Goal: Task Accomplishment & Management: Complete application form

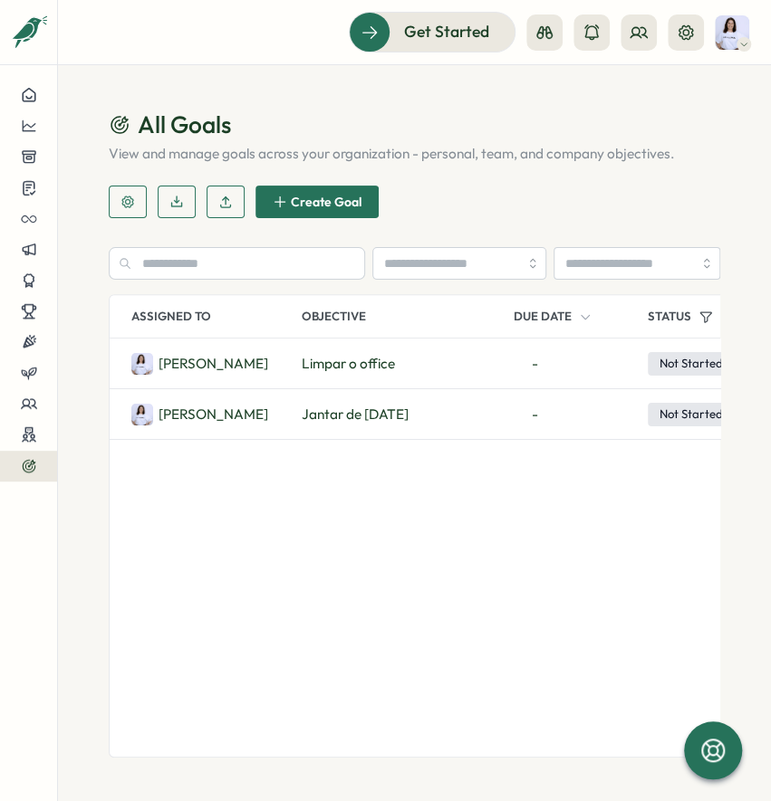
drag, startPoint x: 107, startPoint y: 587, endPoint x: 119, endPoint y: 574, distance: 17.3
click at [112, 583] on section "All Goals View and manage goals across your organization - personal, team, and …" at bounding box center [414, 433] width 713 height 736
click at [35, 379] on icon at bounding box center [29, 373] width 16 height 16
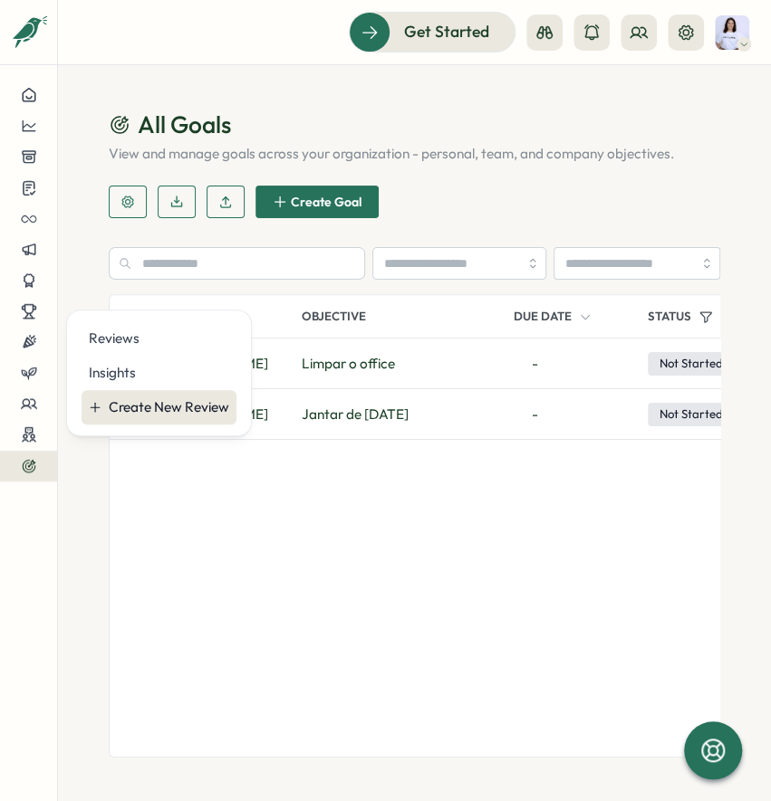
click at [122, 403] on div "Create New Review" at bounding box center [169, 408] width 120 height 20
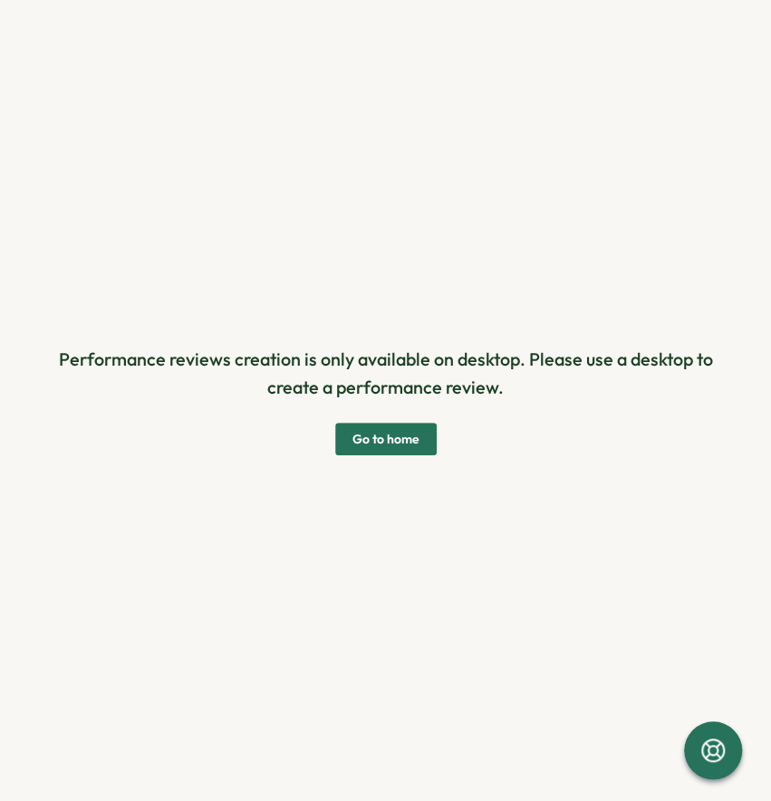
click at [398, 447] on span "Go to home" at bounding box center [385, 439] width 67 height 31
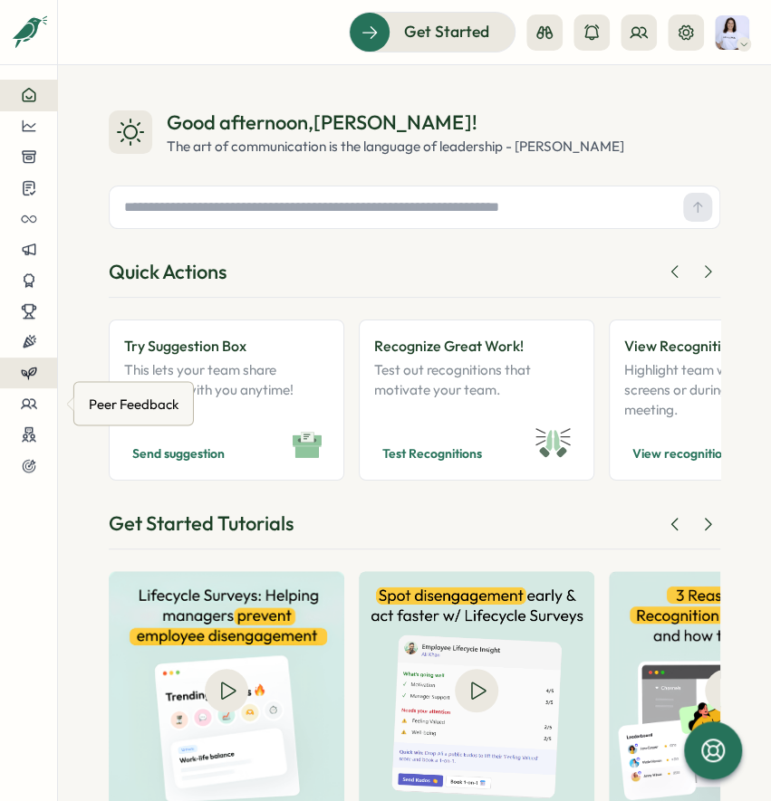
click at [24, 377] on icon at bounding box center [29, 373] width 16 height 16
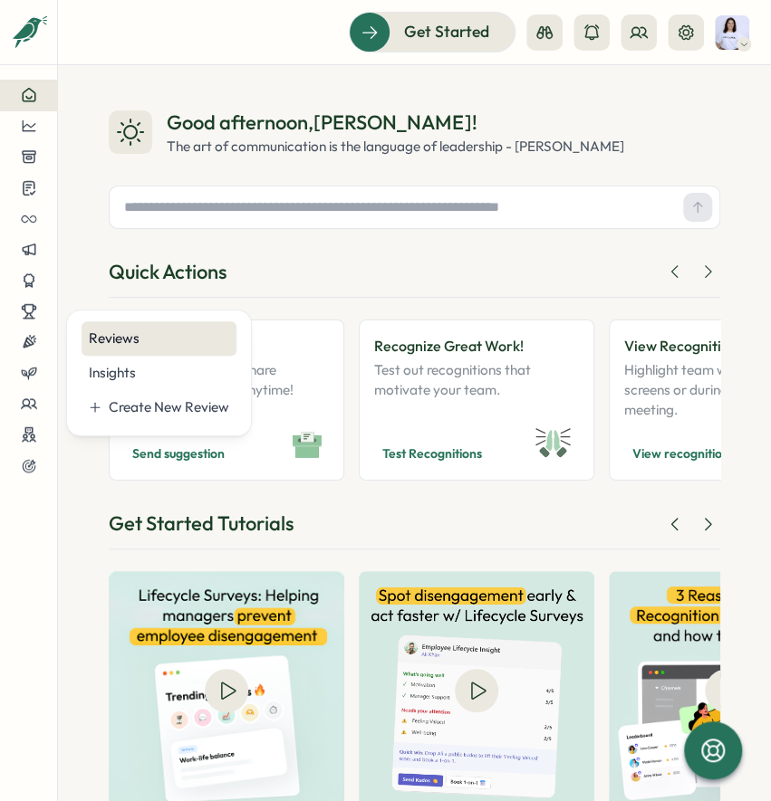
click at [114, 350] on div "Reviews" at bounding box center [159, 338] width 155 height 34
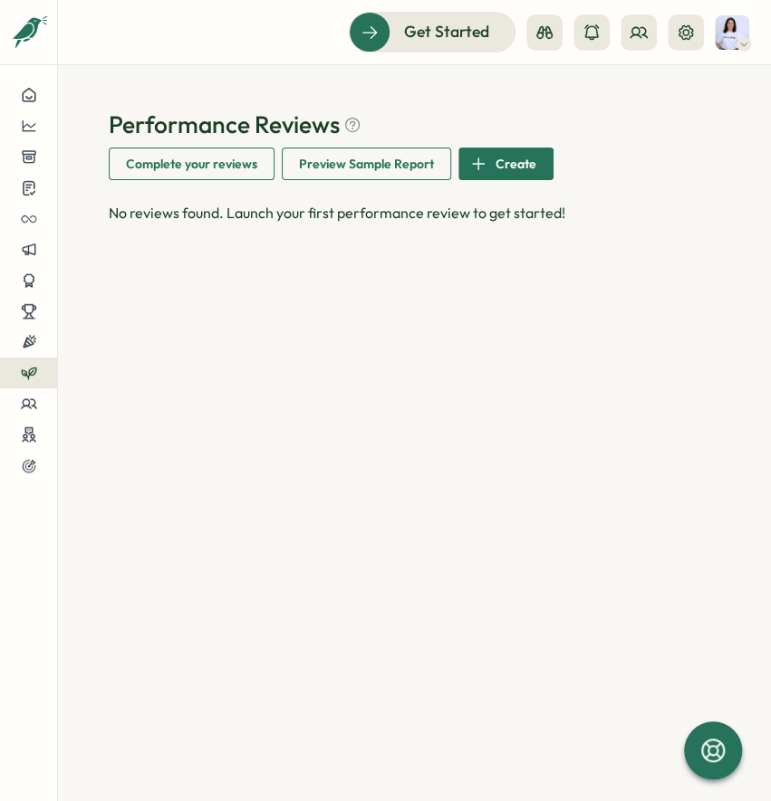
click at [379, 154] on span "Preview Sample Report" at bounding box center [366, 164] width 135 height 31
click at [521, 158] on span "Create" at bounding box center [515, 164] width 41 height 31
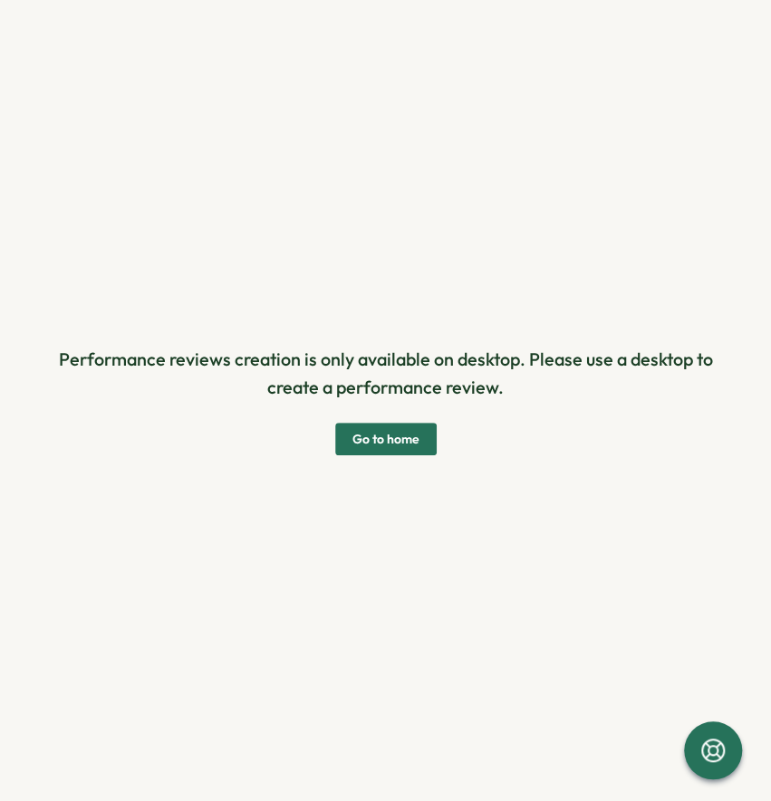
click at [417, 457] on div "Performance reviews creation is only available on desktop. Please use a desktop…" at bounding box center [385, 400] width 669 height 715
click at [411, 446] on span "Go to home" at bounding box center [385, 439] width 67 height 31
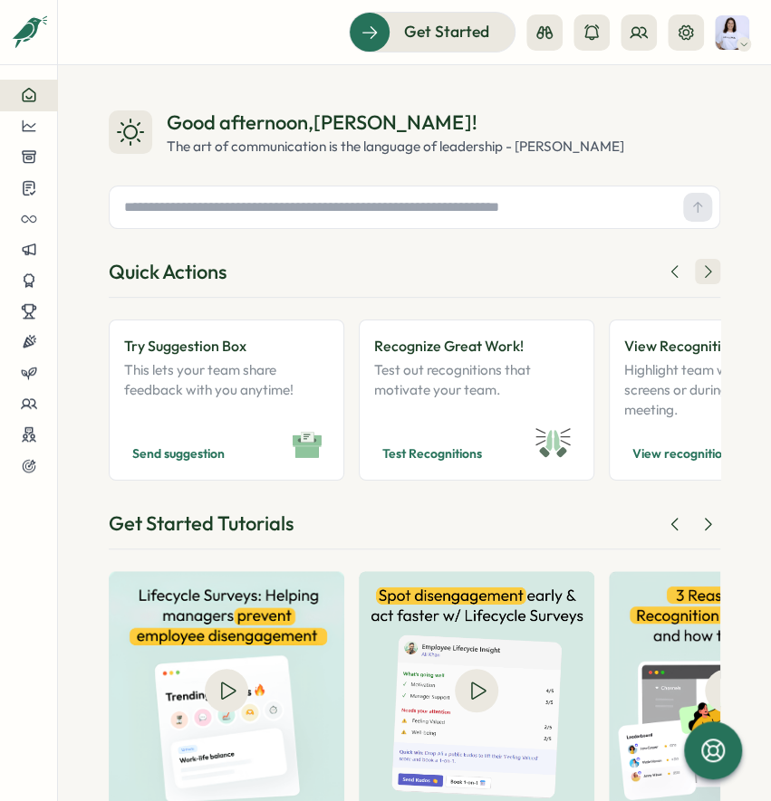
click at [695, 274] on button at bounding box center [707, 271] width 25 height 25
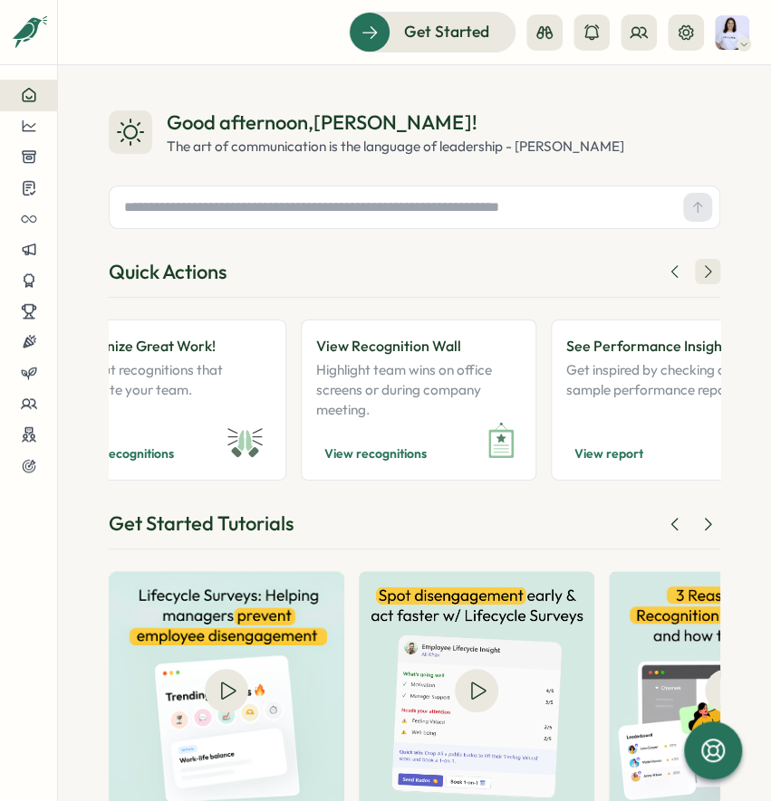
click at [695, 274] on button at bounding box center [707, 271] width 25 height 25
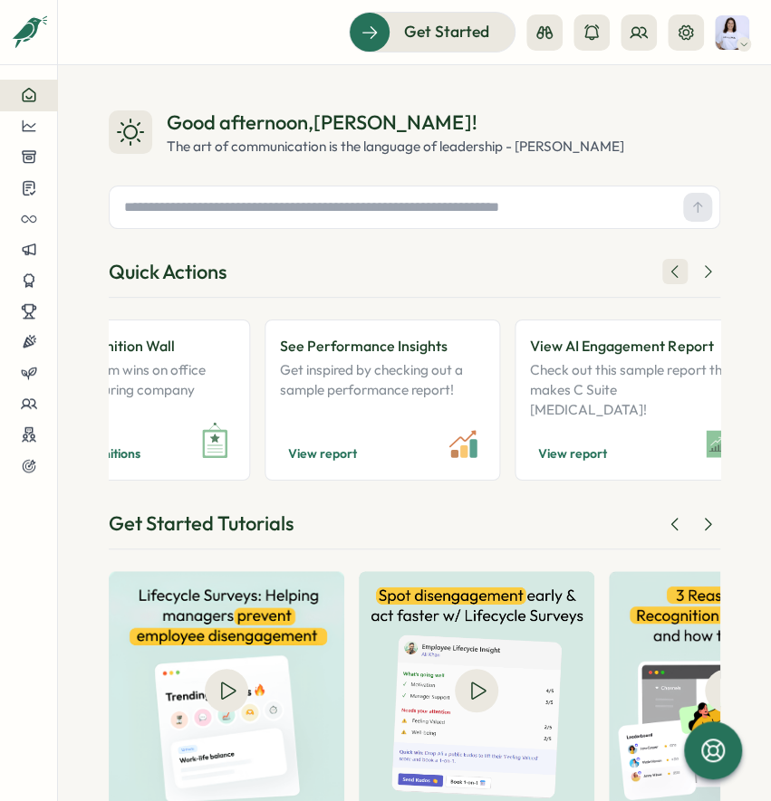
scroll to position [0, 616]
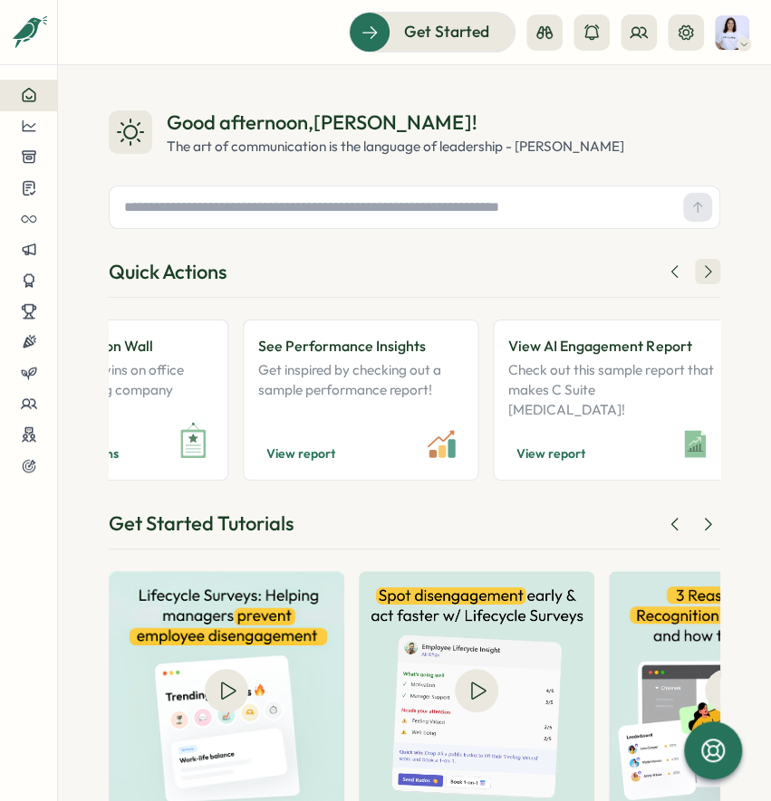
click at [698, 277] on icon at bounding box center [707, 272] width 18 height 18
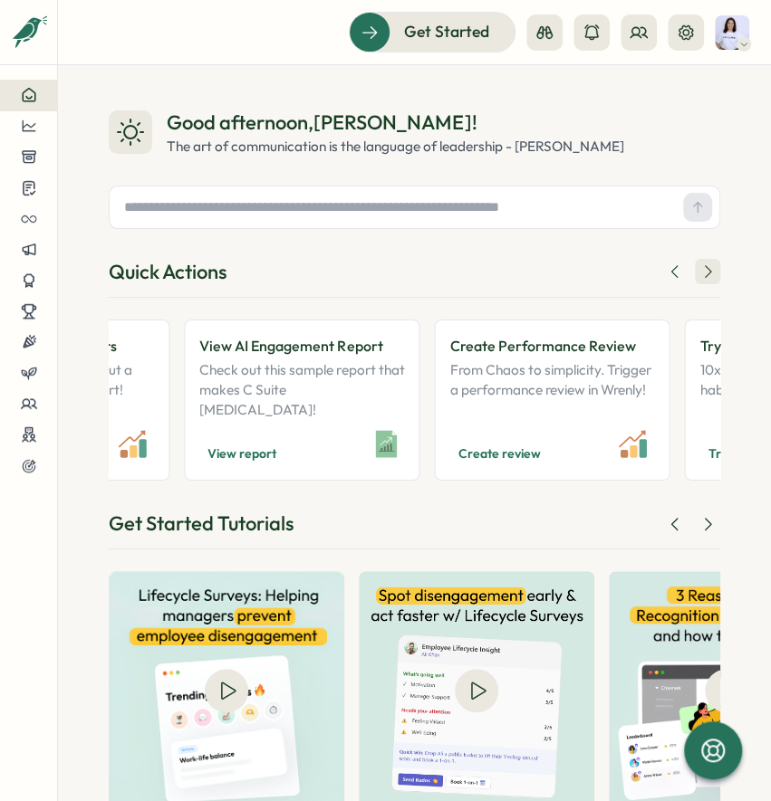
click at [698, 277] on icon at bounding box center [707, 272] width 18 height 18
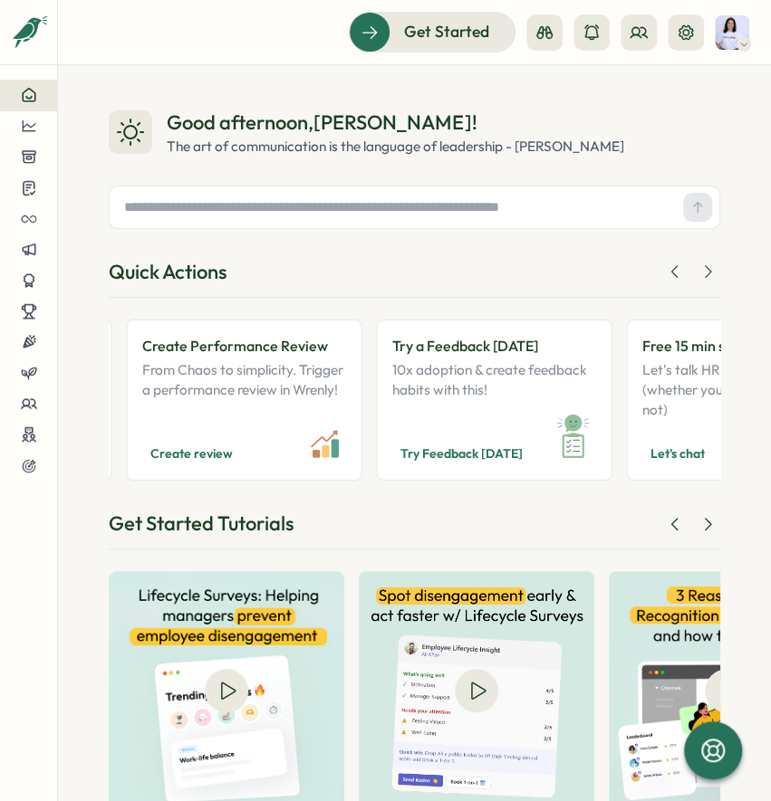
scroll to position [0, 1233]
click at [222, 455] on span "Create review" at bounding box center [190, 454] width 82 height 22
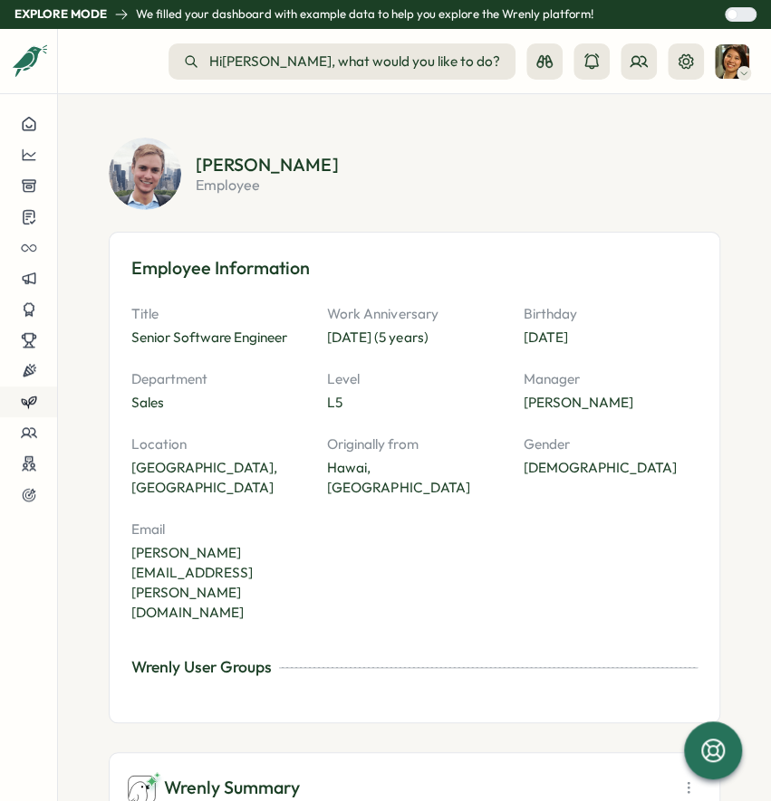
click at [30, 408] on icon at bounding box center [29, 402] width 16 height 16
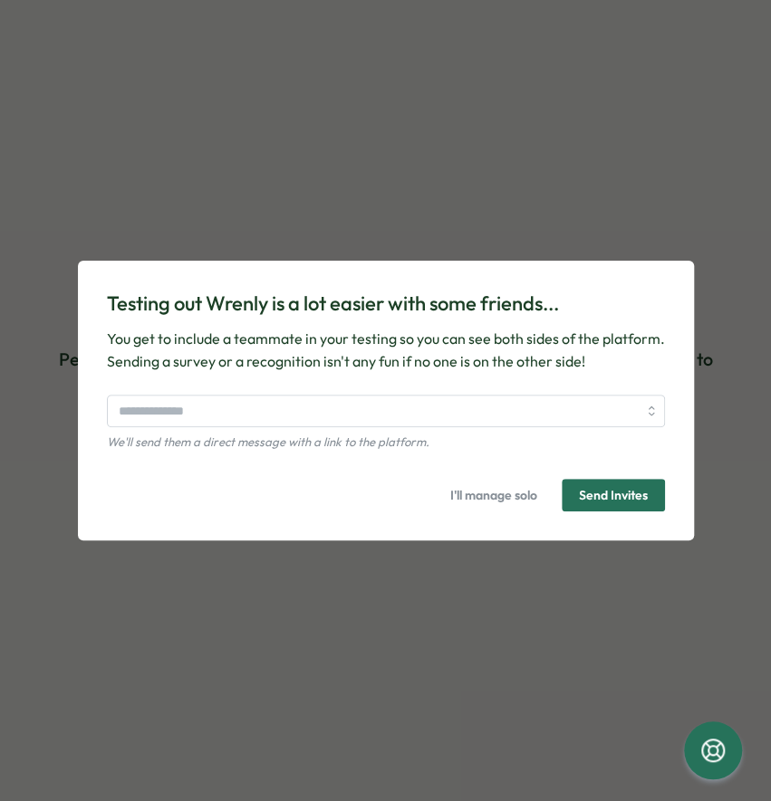
click at [365, 394] on div "Testing out Wrenly is a lot easier with some friends... You get to include a te…" at bounding box center [386, 401] width 572 height 237
click at [360, 412] on input "search" at bounding box center [378, 411] width 518 height 31
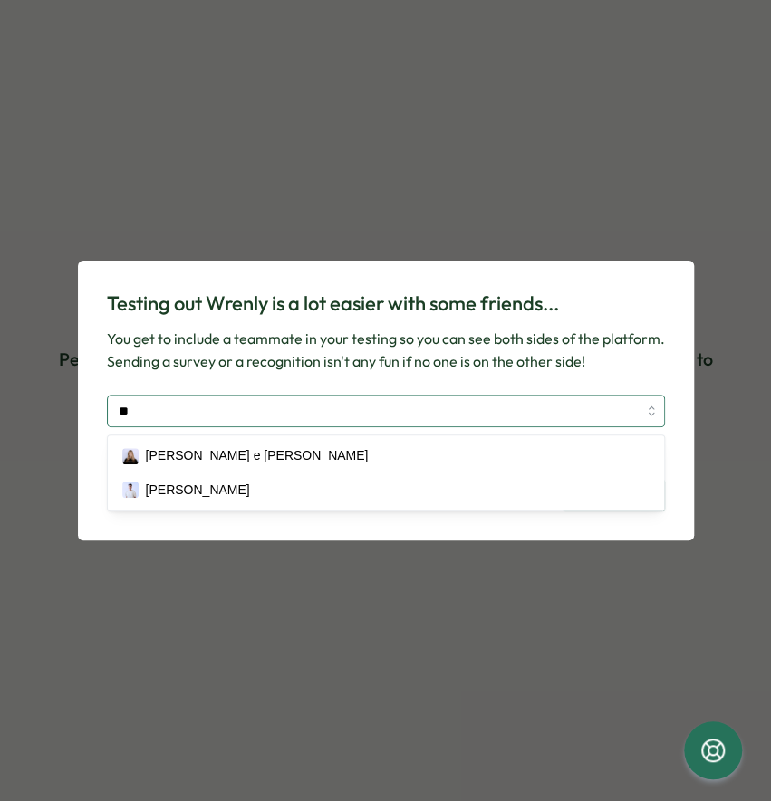
type input "***"
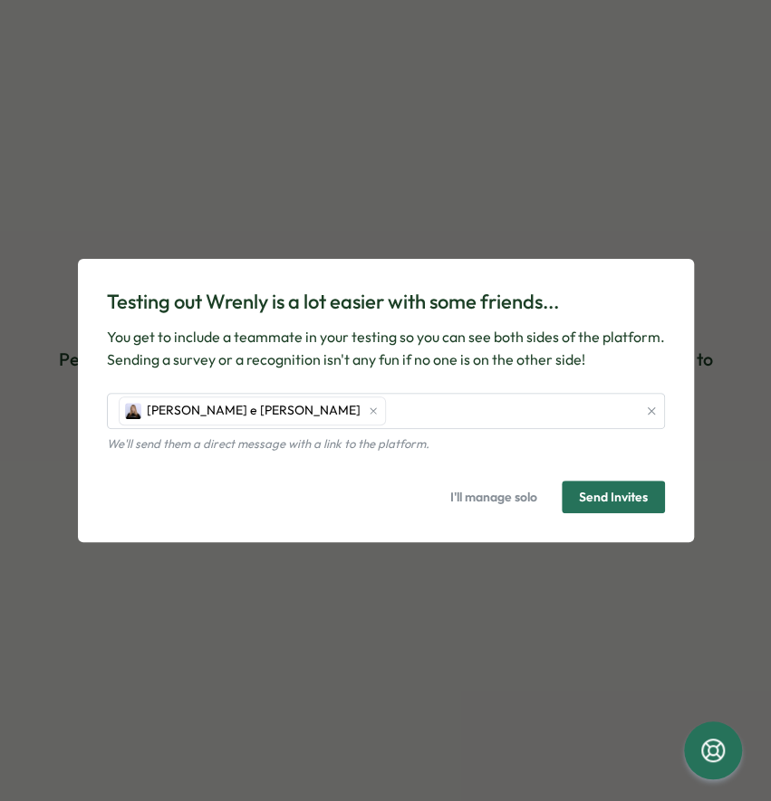
click at [505, 497] on span "I'll manage solo" at bounding box center [493, 497] width 87 height 31
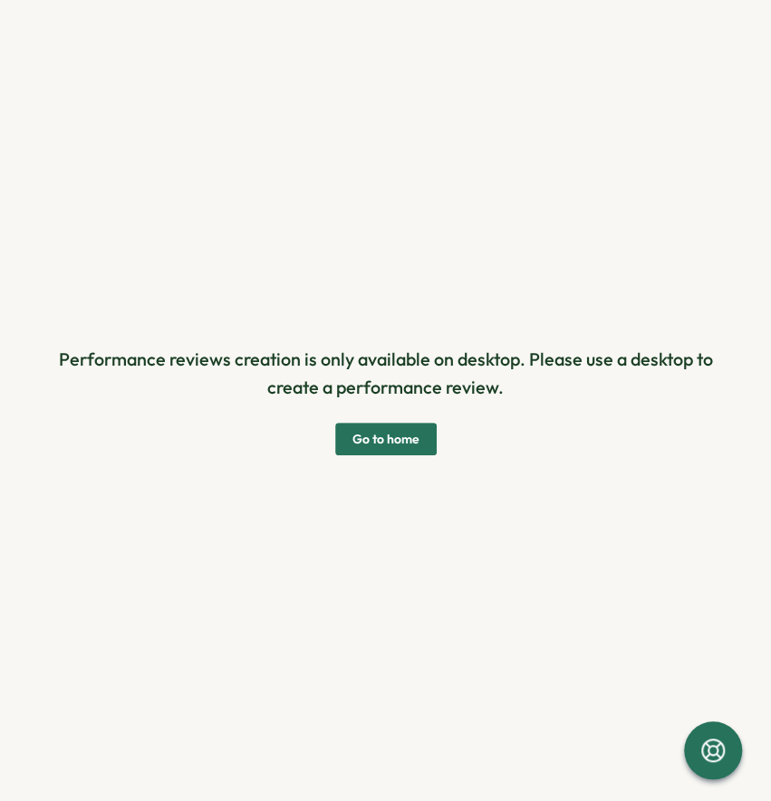
click at [352, 439] on span "Go to home" at bounding box center [385, 439] width 67 height 31
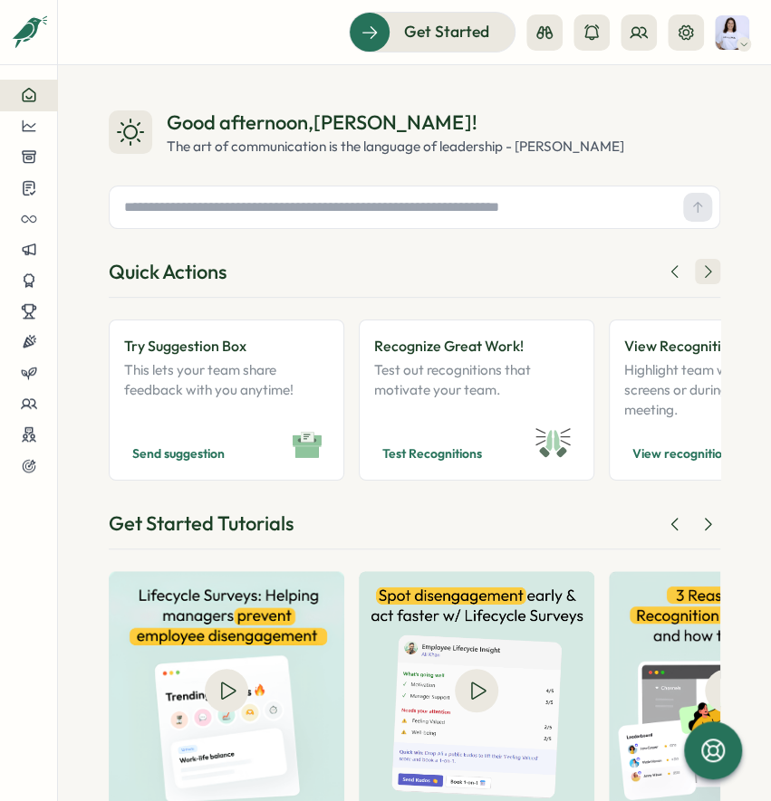
click at [701, 274] on icon at bounding box center [707, 272] width 18 height 18
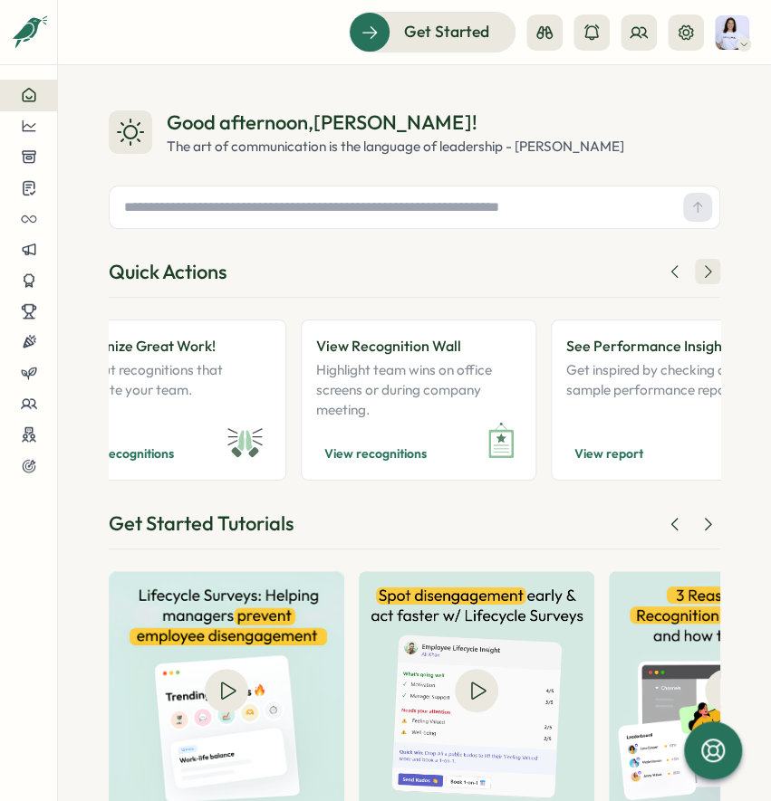
click at [701, 274] on icon at bounding box center [707, 272] width 18 height 18
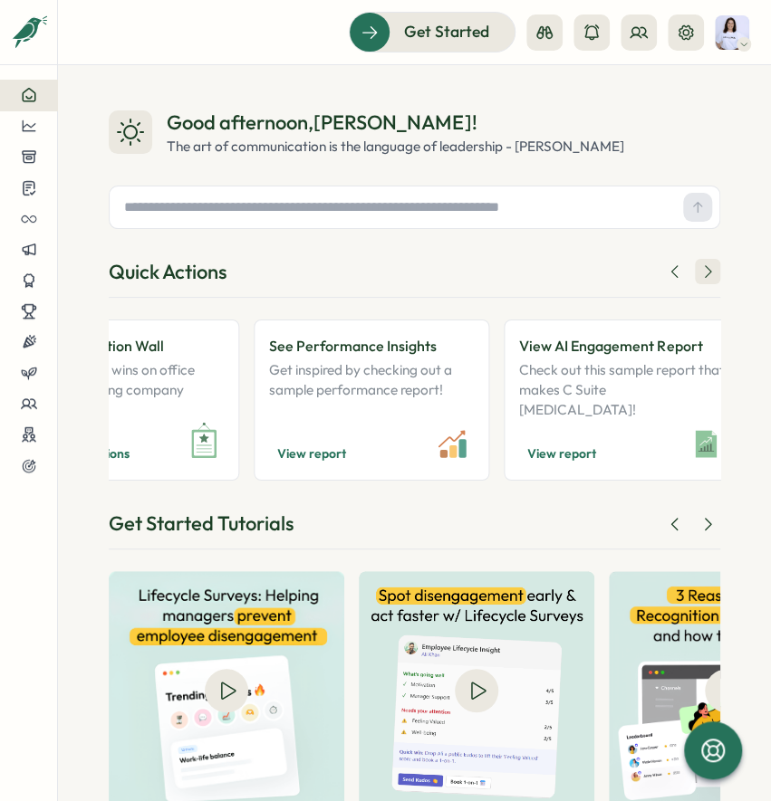
scroll to position [0, 616]
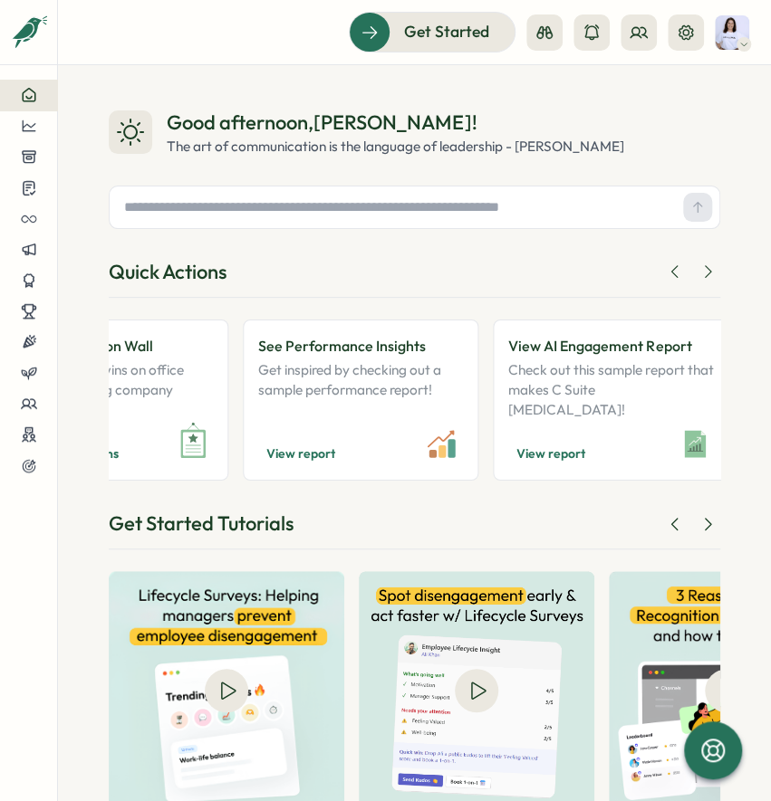
click at [697, 284] on div "Quick Actions" at bounding box center [414, 278] width 611 height 40
click at [698, 279] on icon at bounding box center [707, 272] width 18 height 18
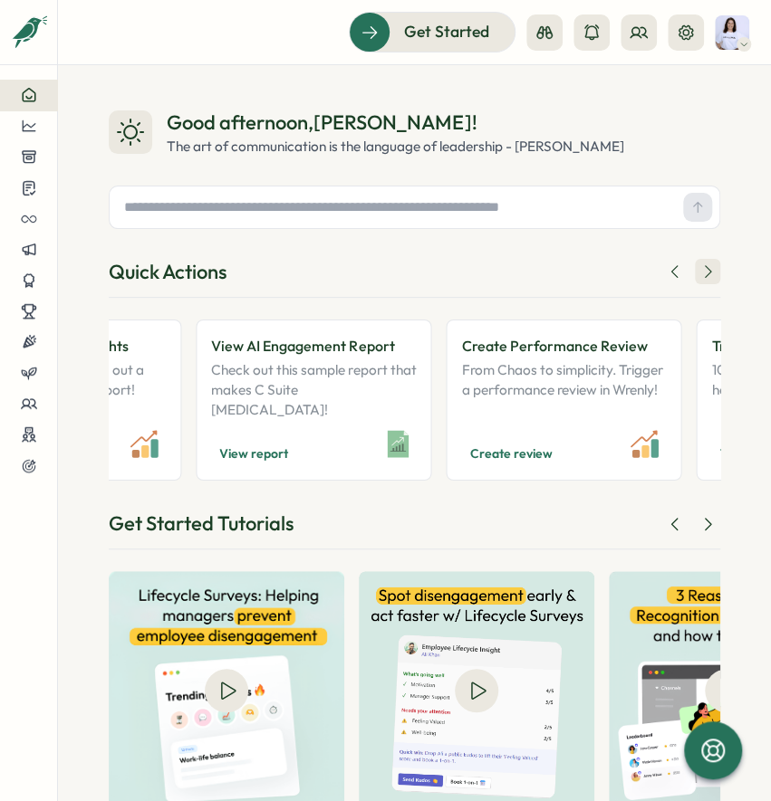
scroll to position [0, 925]
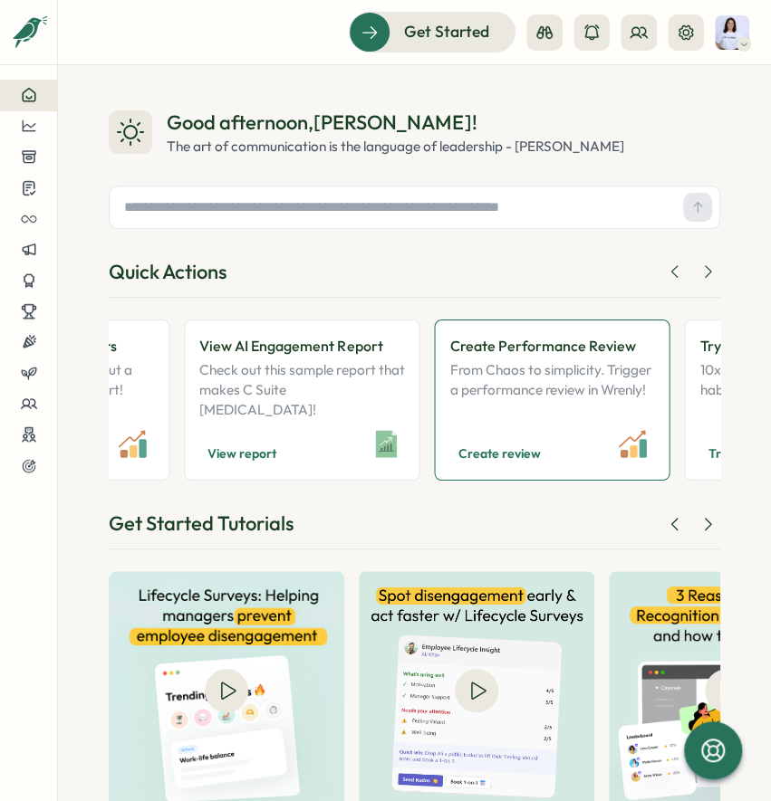
click at [507, 458] on span "Create review" at bounding box center [498, 454] width 82 height 22
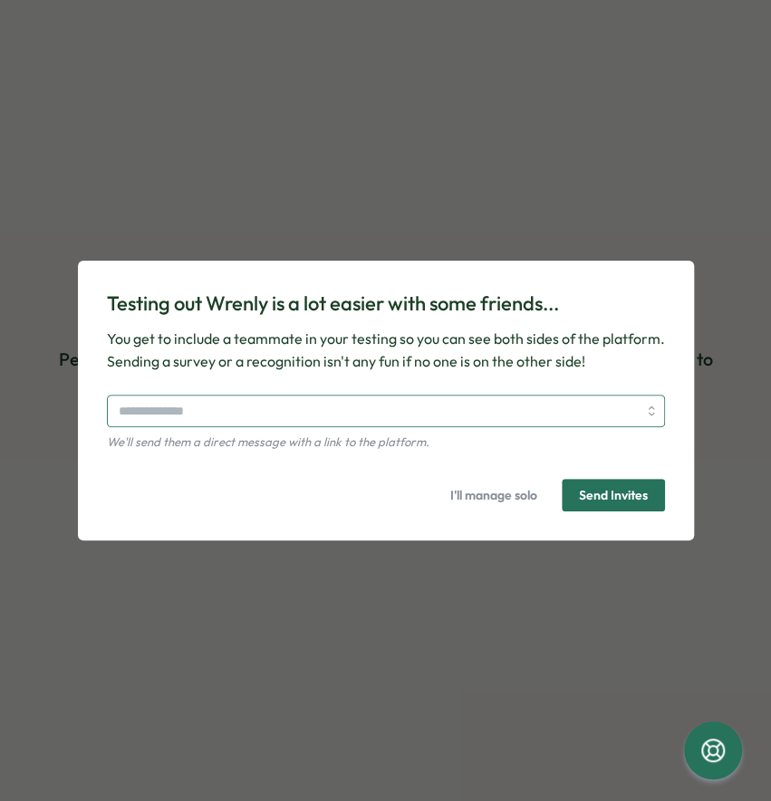
click at [444, 409] on input "search" at bounding box center [378, 411] width 518 height 31
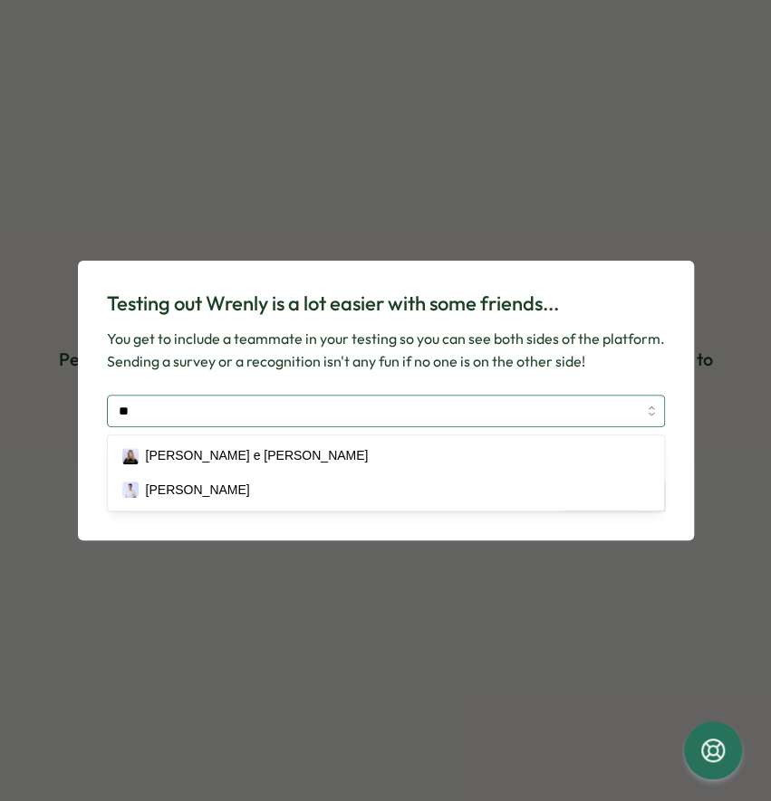
type input "***"
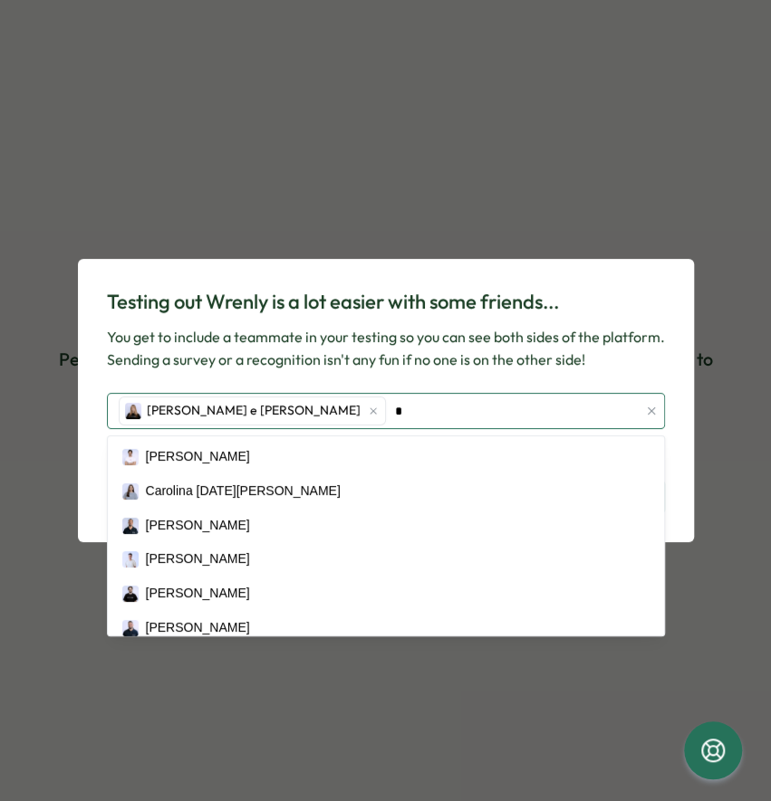
type input "**"
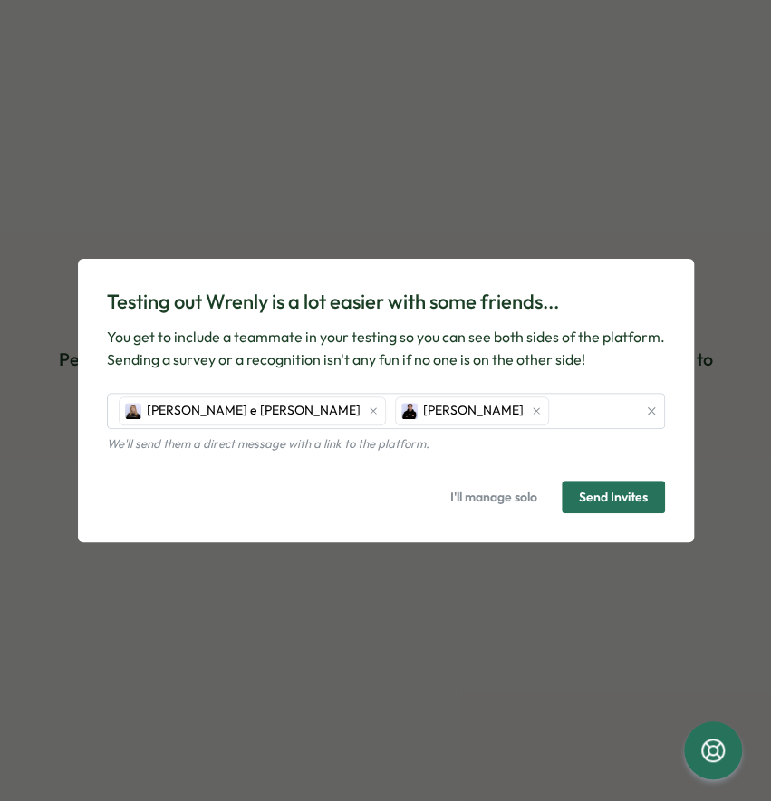
click at [657, 325] on div "Testing out Wrenly is a lot easier with some friends... You get to include a te…" at bounding box center [386, 329] width 558 height 83
click at [617, 484] on span "Send Invites" at bounding box center [613, 497] width 69 height 31
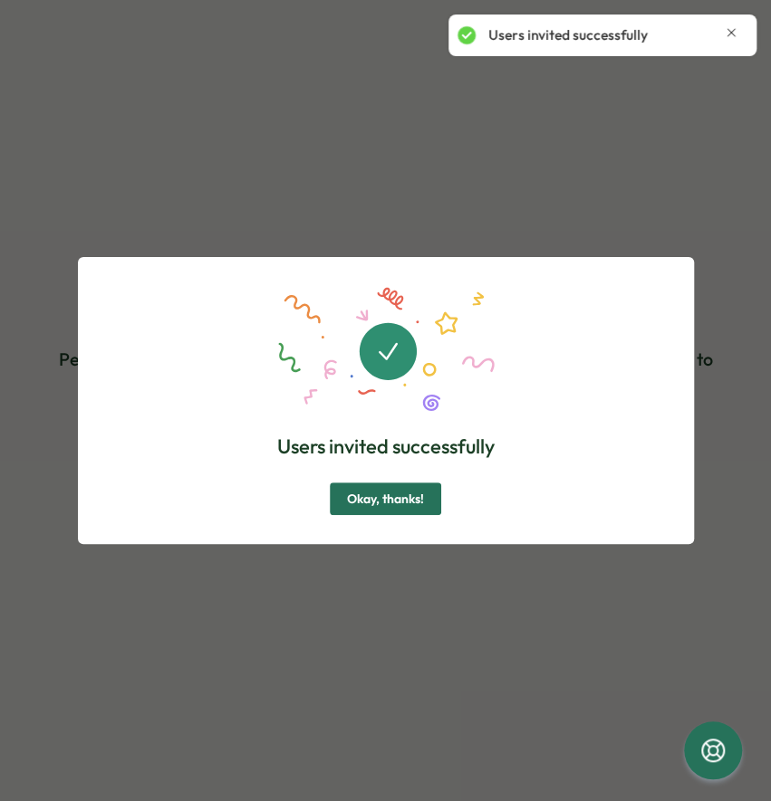
click at [383, 493] on span "Okay, thanks!" at bounding box center [385, 499] width 77 height 31
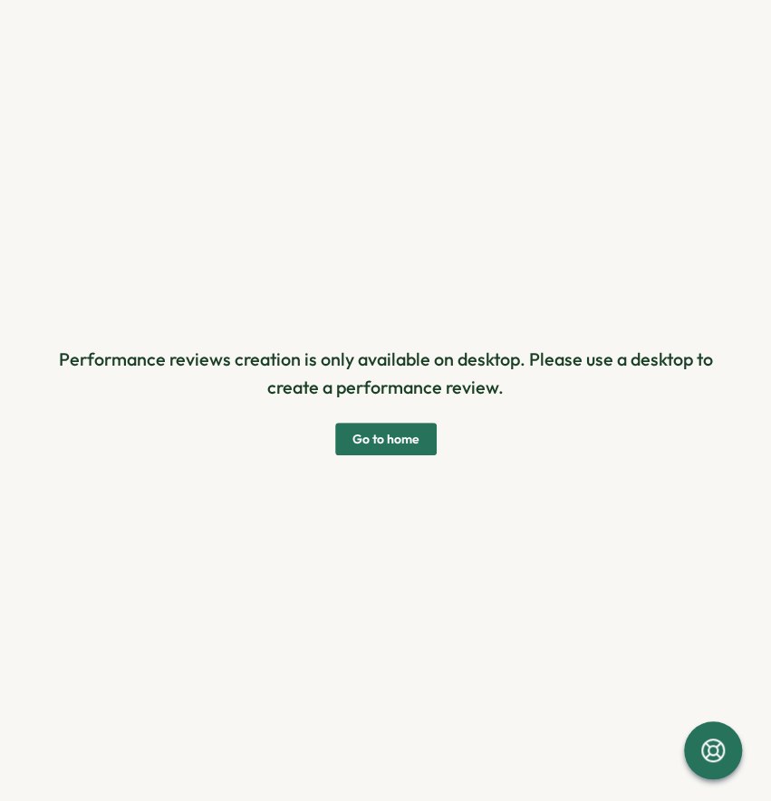
click at [381, 443] on span "Go to home" at bounding box center [385, 439] width 67 height 31
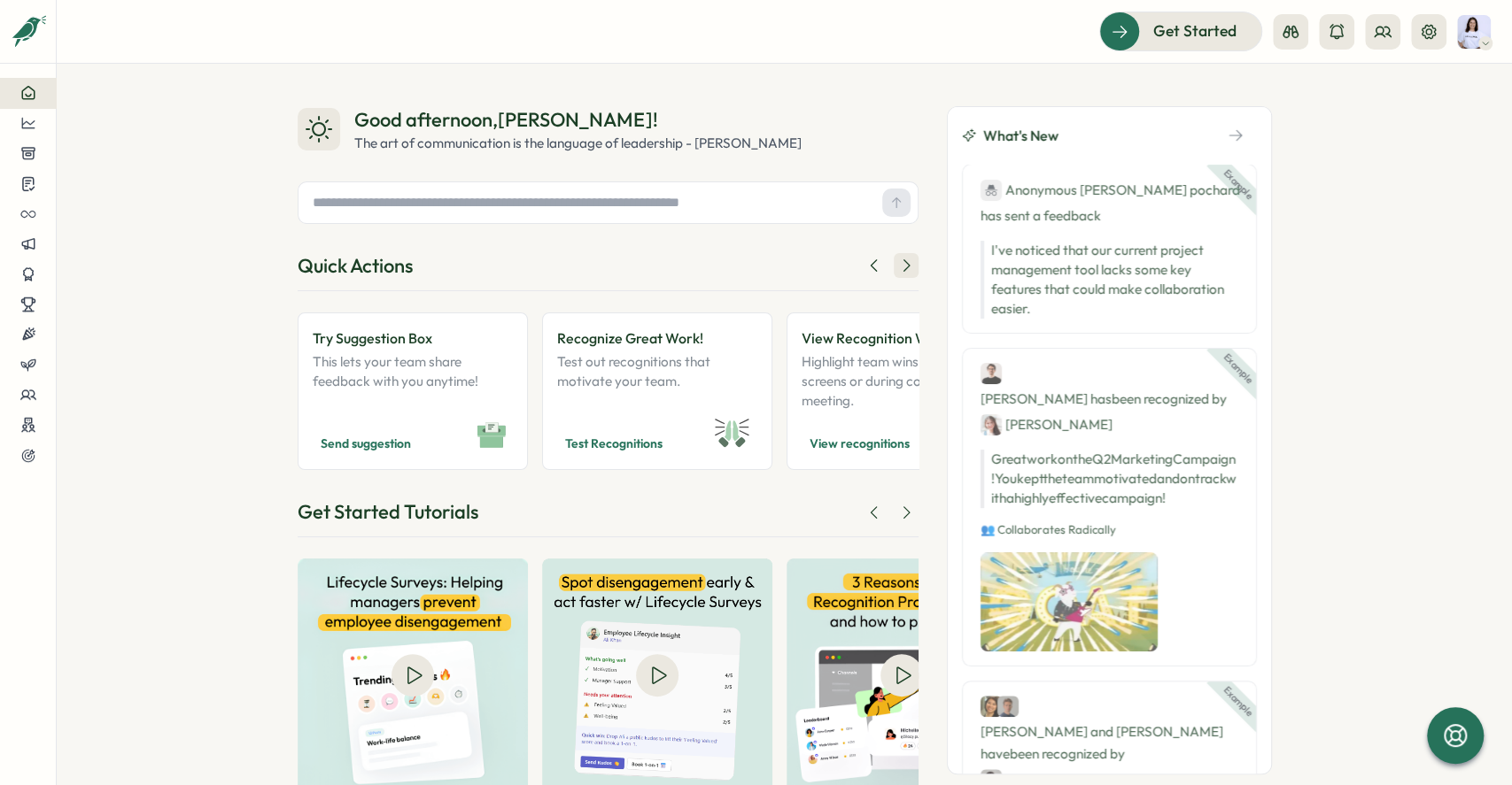
click at [753, 261] on icon at bounding box center [906, 266] width 18 height 18
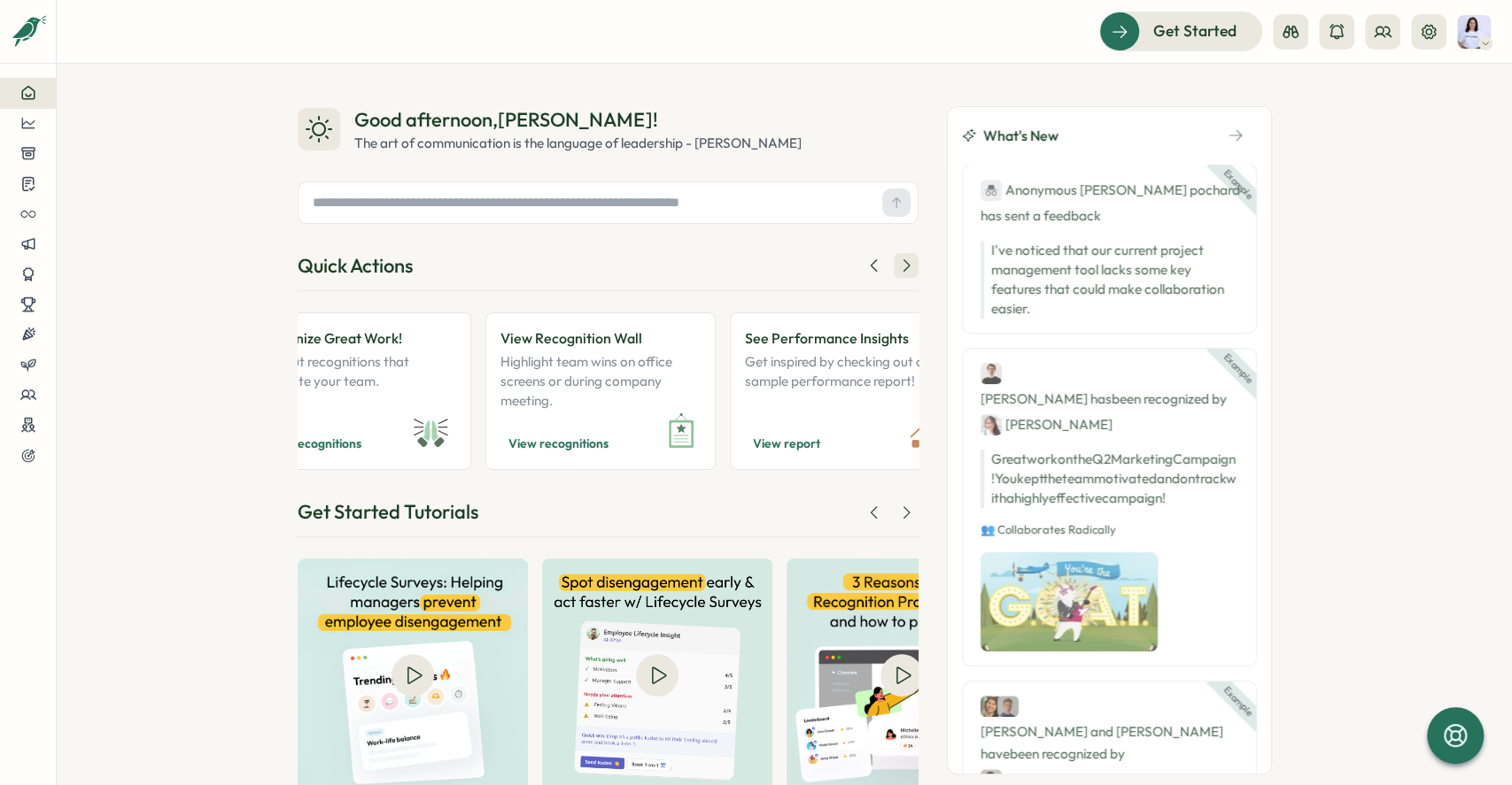
click at [753, 261] on icon at bounding box center [906, 266] width 18 height 18
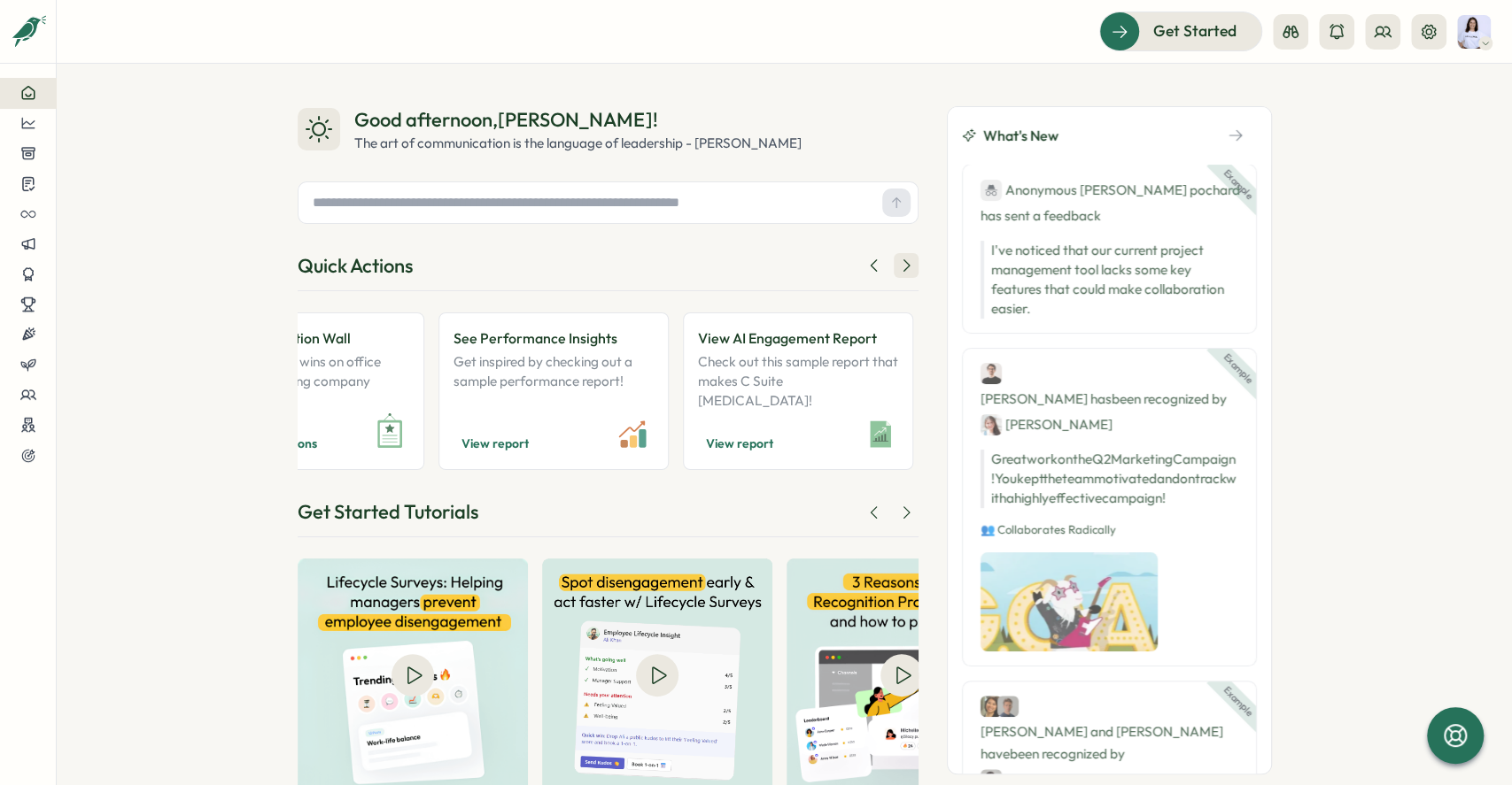
scroll to position [0, 602]
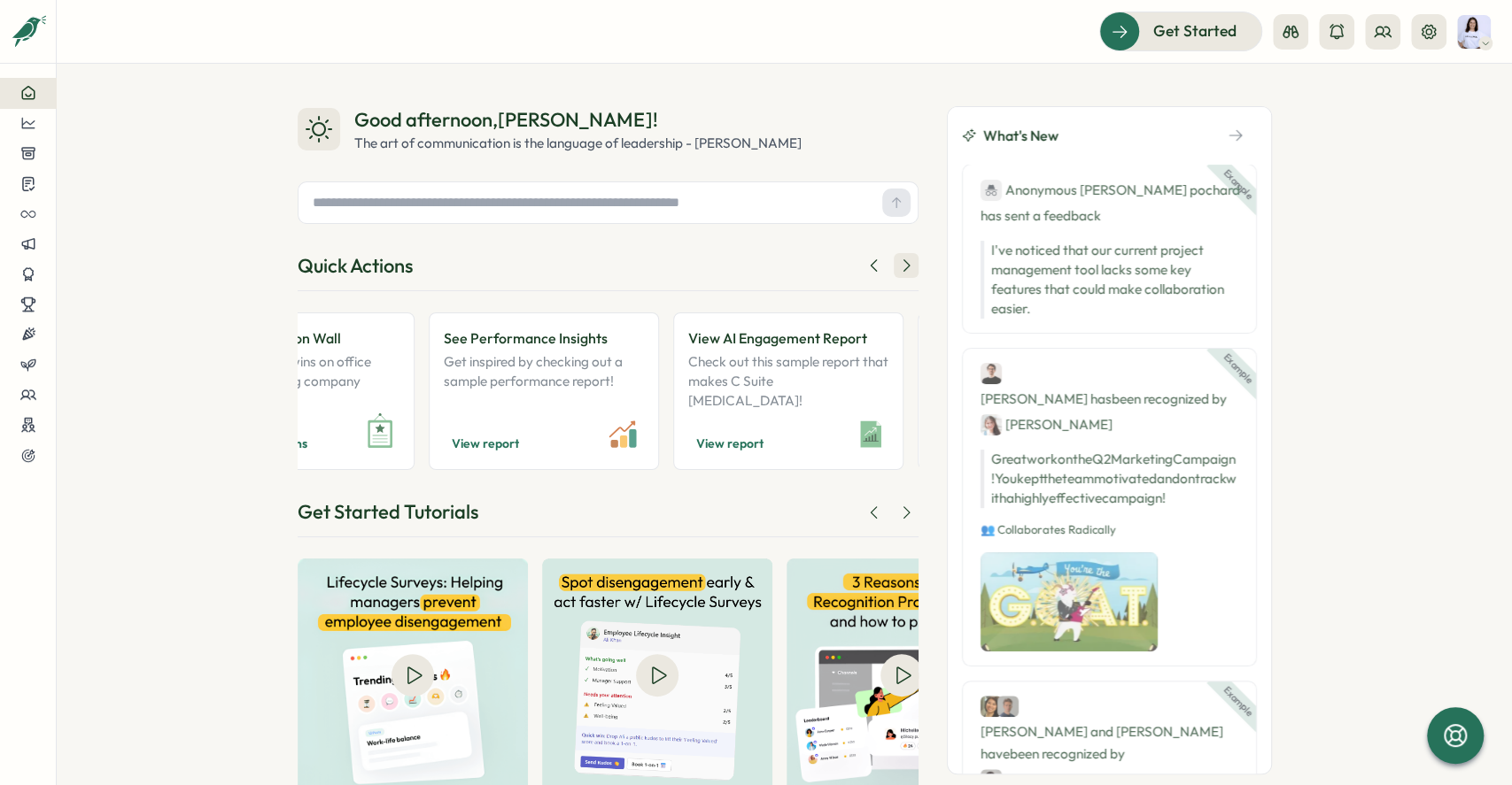
click at [753, 266] on icon at bounding box center [906, 266] width 18 height 18
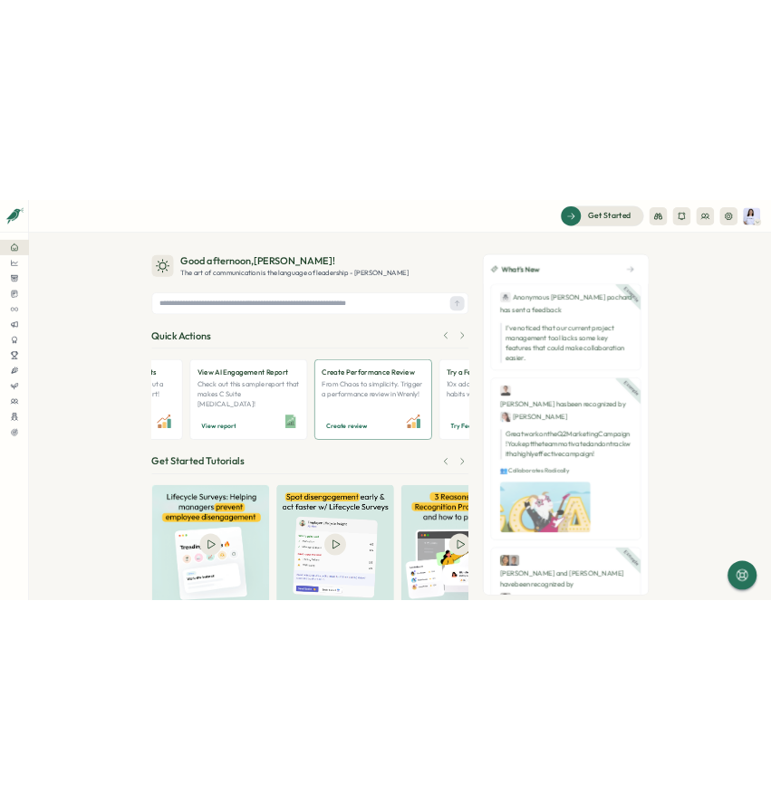
scroll to position [0, 925]
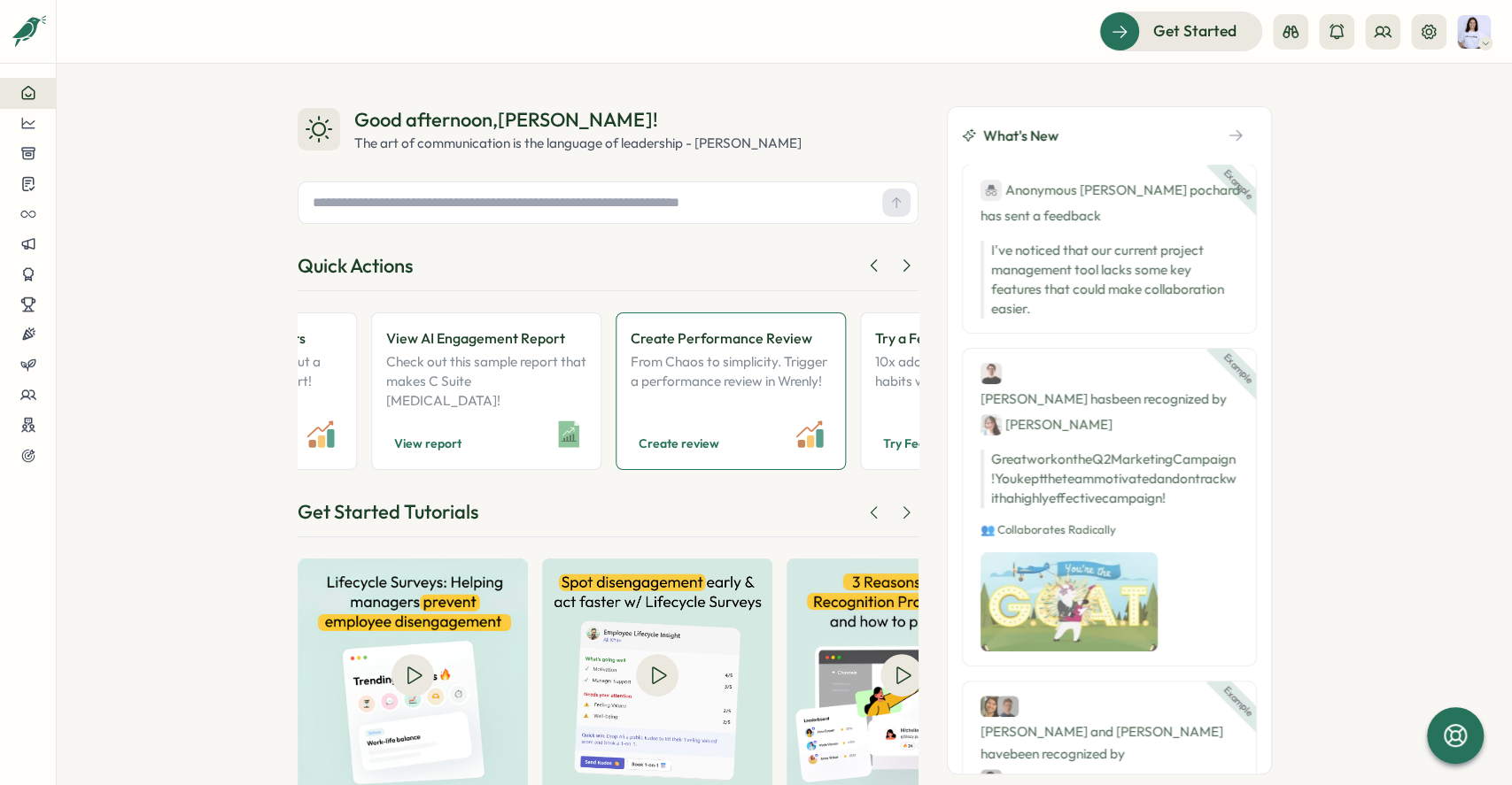
click at [654, 457] on link "Create Performance Review From Chaos to simplicity. Trigger a performance revie…" at bounding box center [730, 392] width 230 height 158
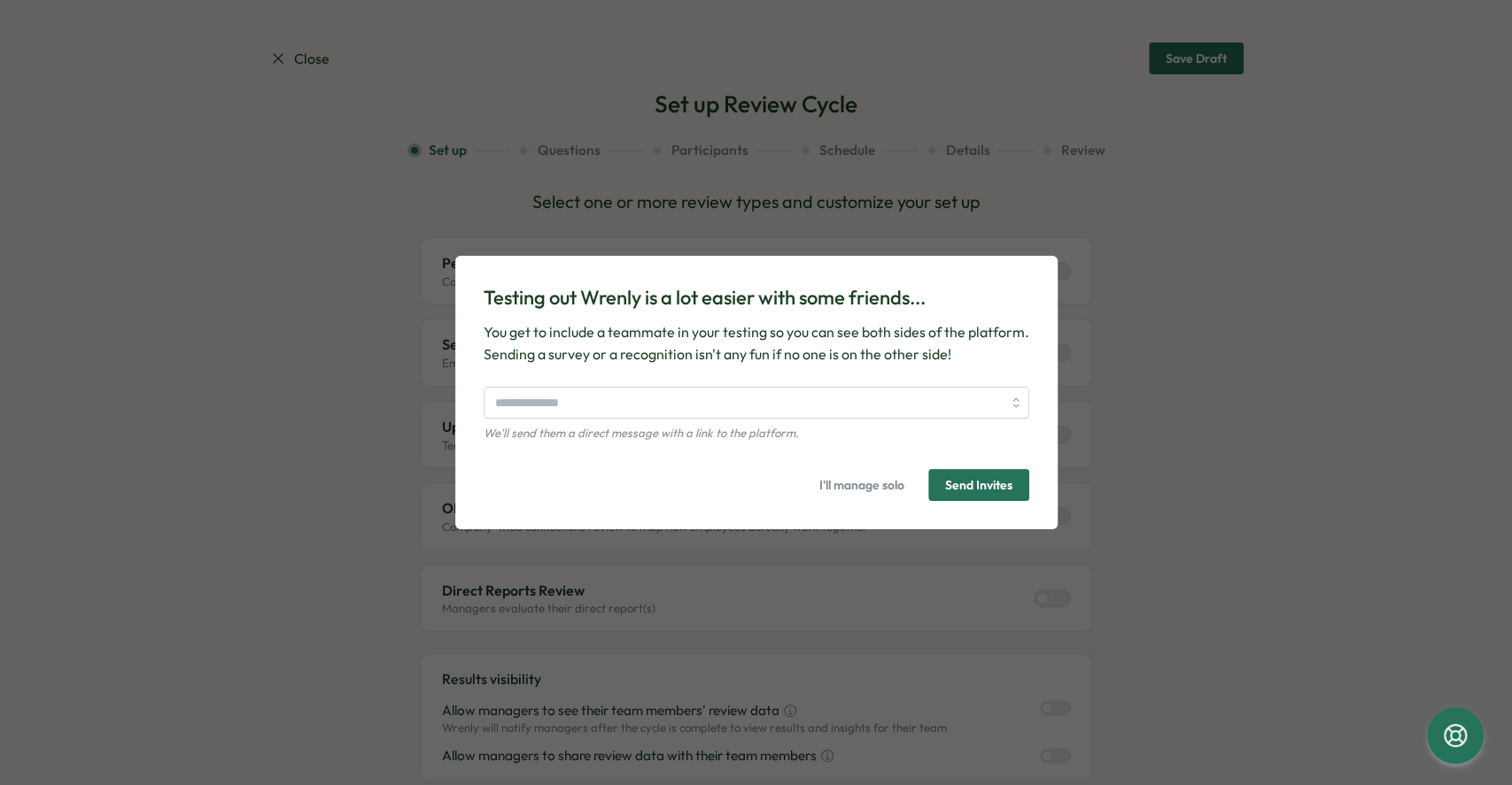
click at [822, 465] on form "We'll send them a direct message with a link to the platform. I'll manage solo …" at bounding box center [756, 445] width 546 height 115
click at [859, 478] on span "I'll manage solo" at bounding box center [862, 485] width 85 height 30
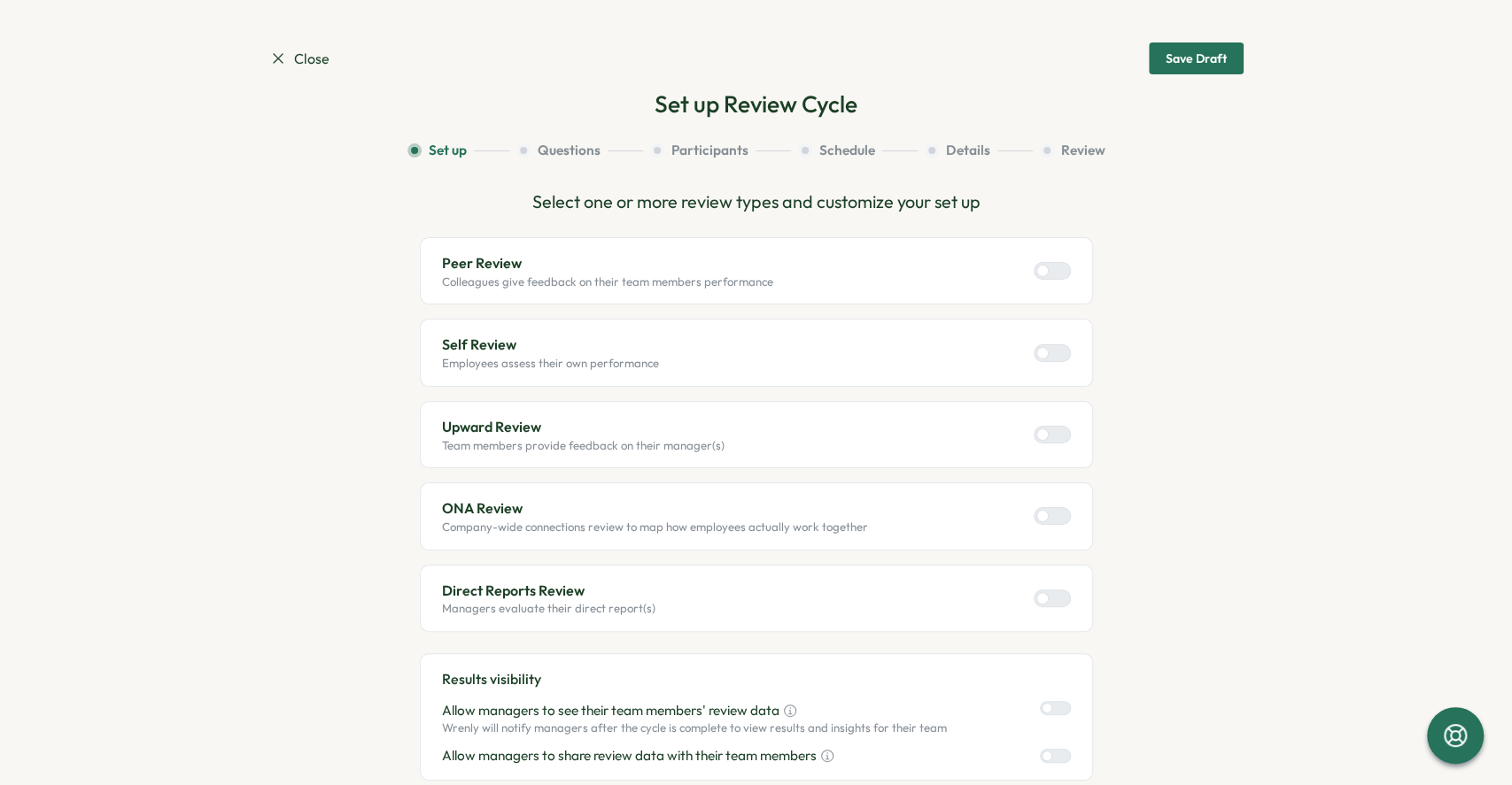
click at [614, 261] on p "Peer Review" at bounding box center [607, 263] width 332 height 22
click at [1065, 266] on div at bounding box center [1052, 271] width 37 height 18
click at [1054, 272] on div at bounding box center [1059, 271] width 22 height 16
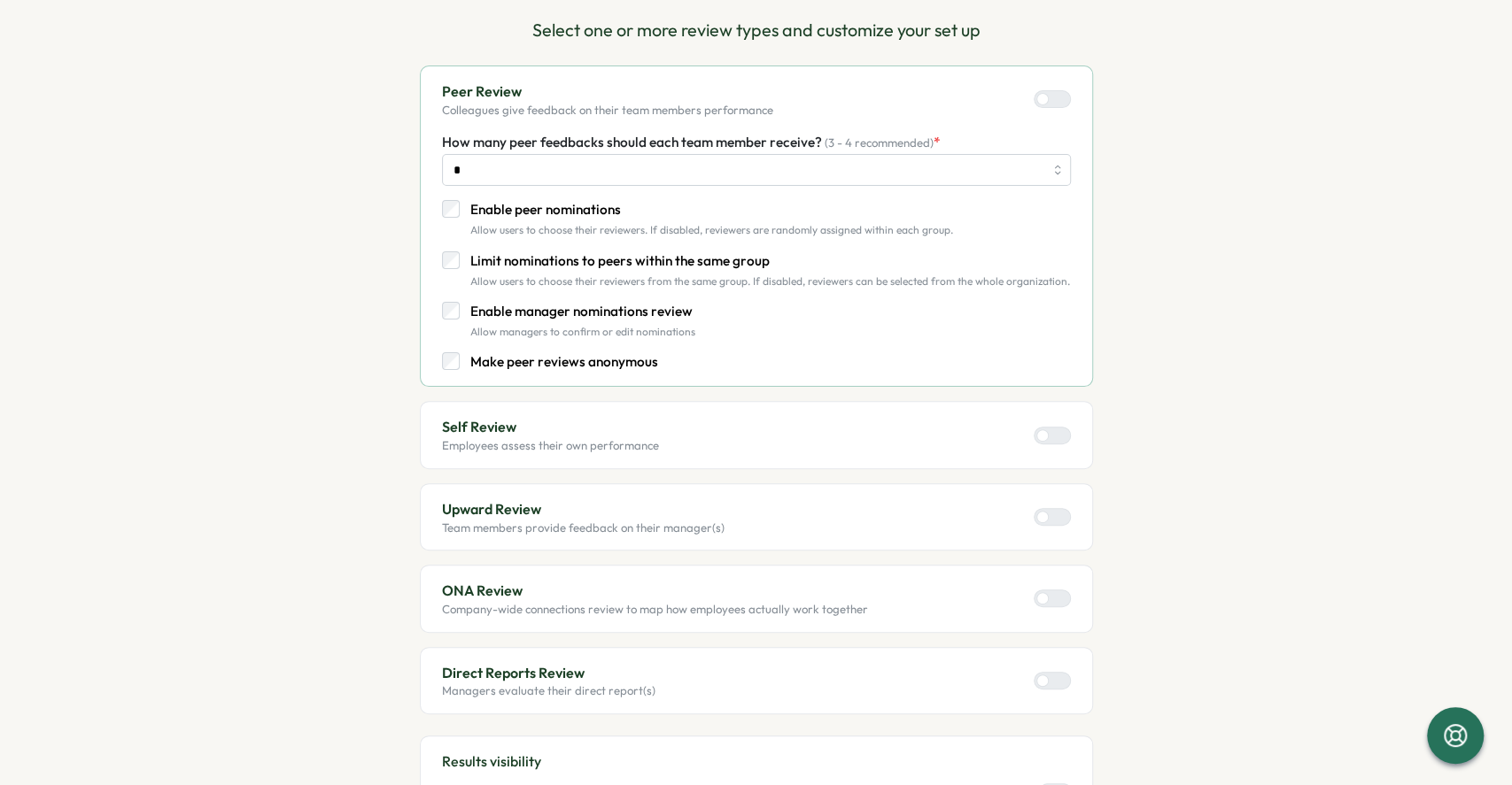
scroll to position [236, 0]
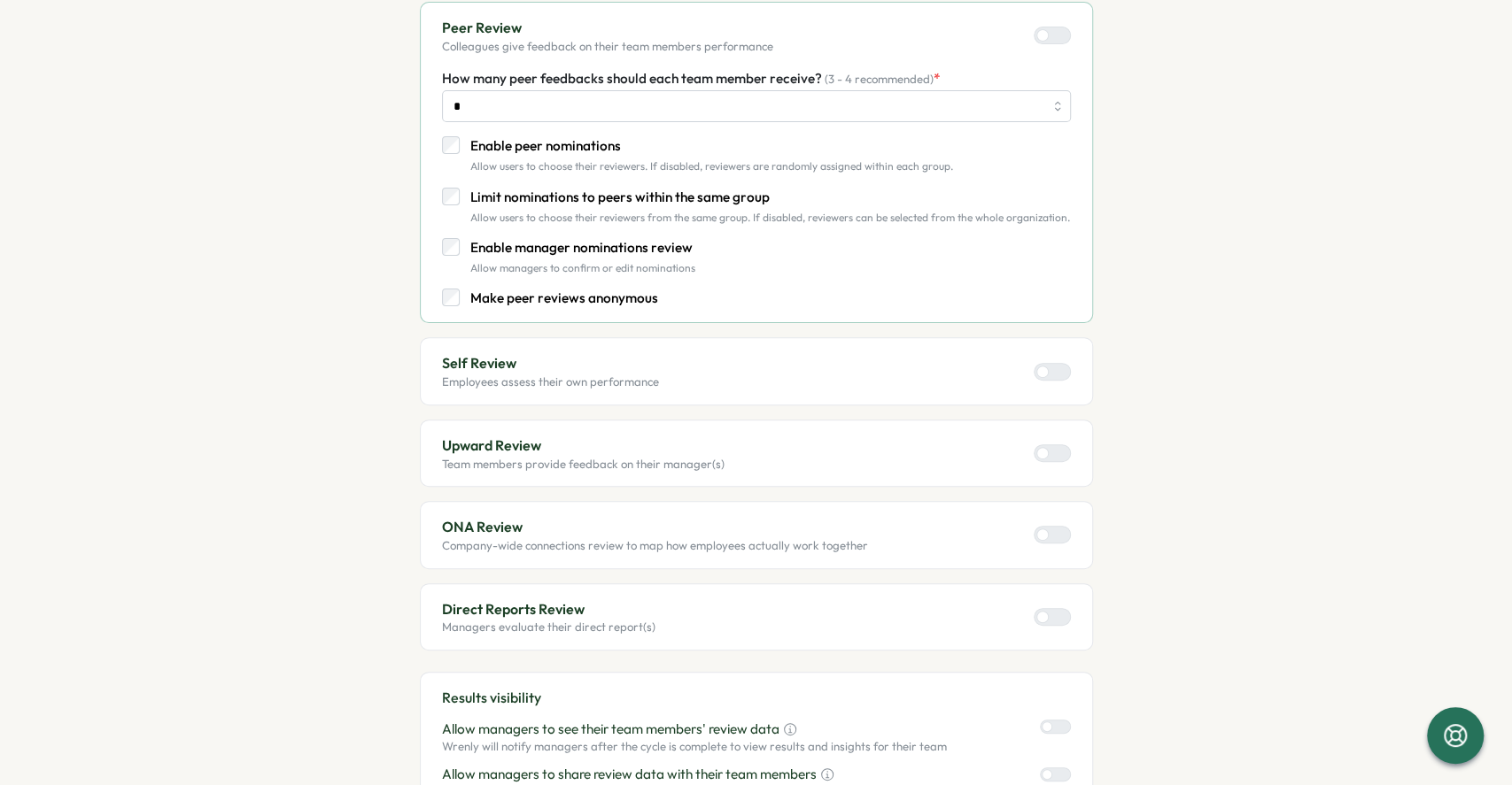
click at [1069, 371] on div "Self Review Employees assess their own performance" at bounding box center [756, 371] width 673 height 67
click at [1060, 371] on div at bounding box center [1059, 371] width 22 height 16
click at [1038, 448] on div at bounding box center [1043, 453] width 13 height 13
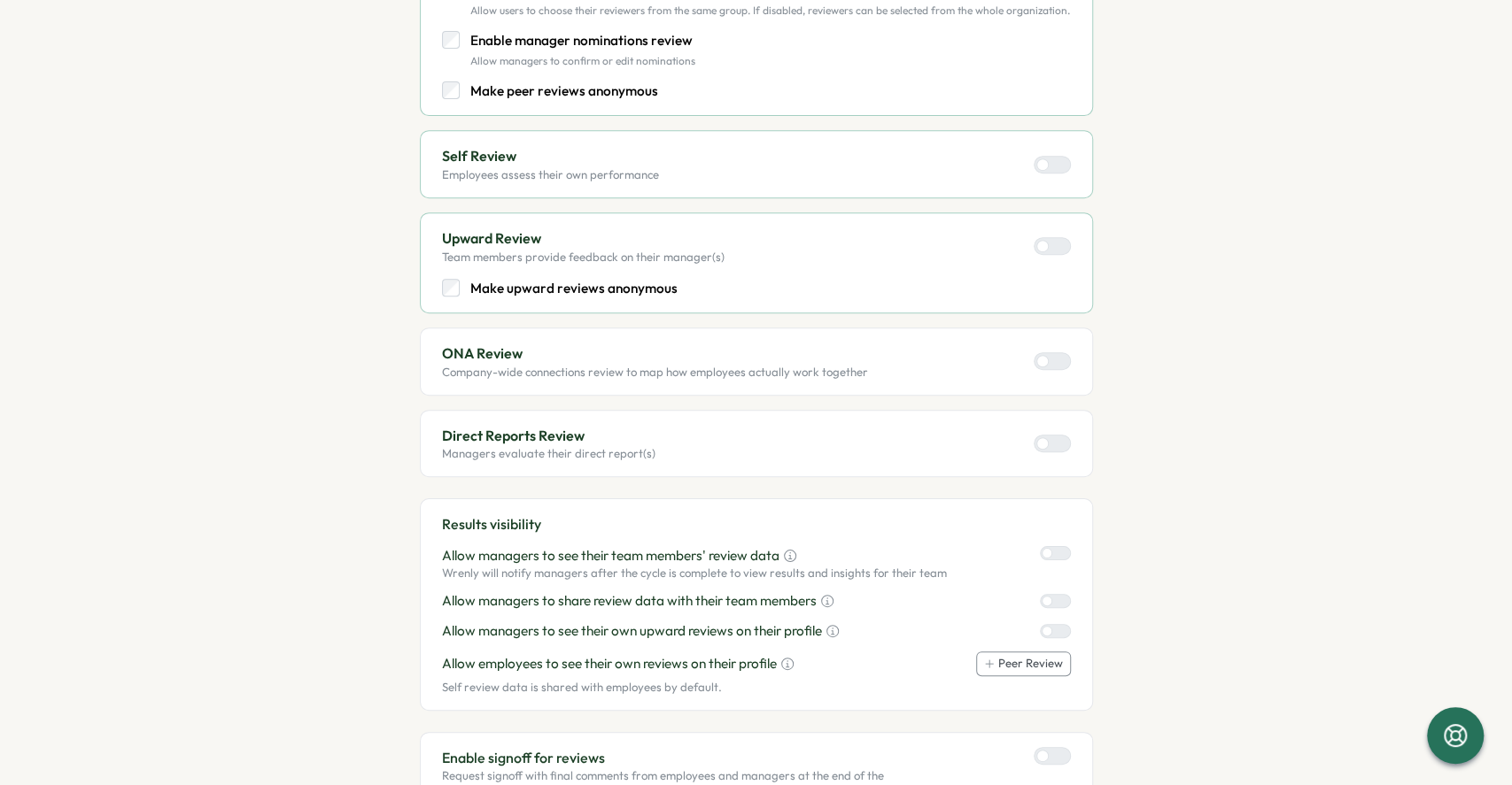
scroll to position [701, 0]
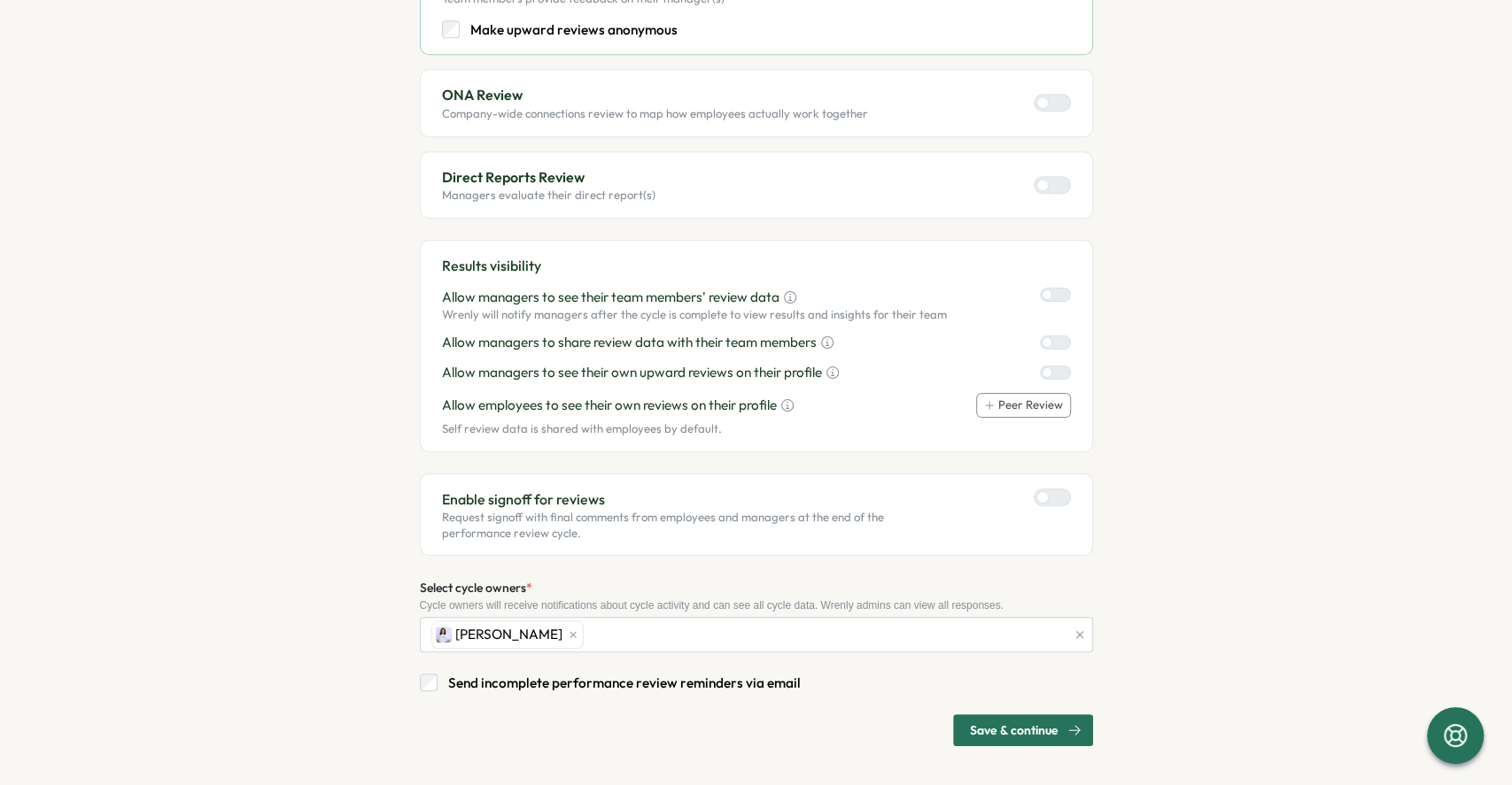
click at [1053, 739] on span "Save & continue" at bounding box center [1014, 730] width 89 height 30
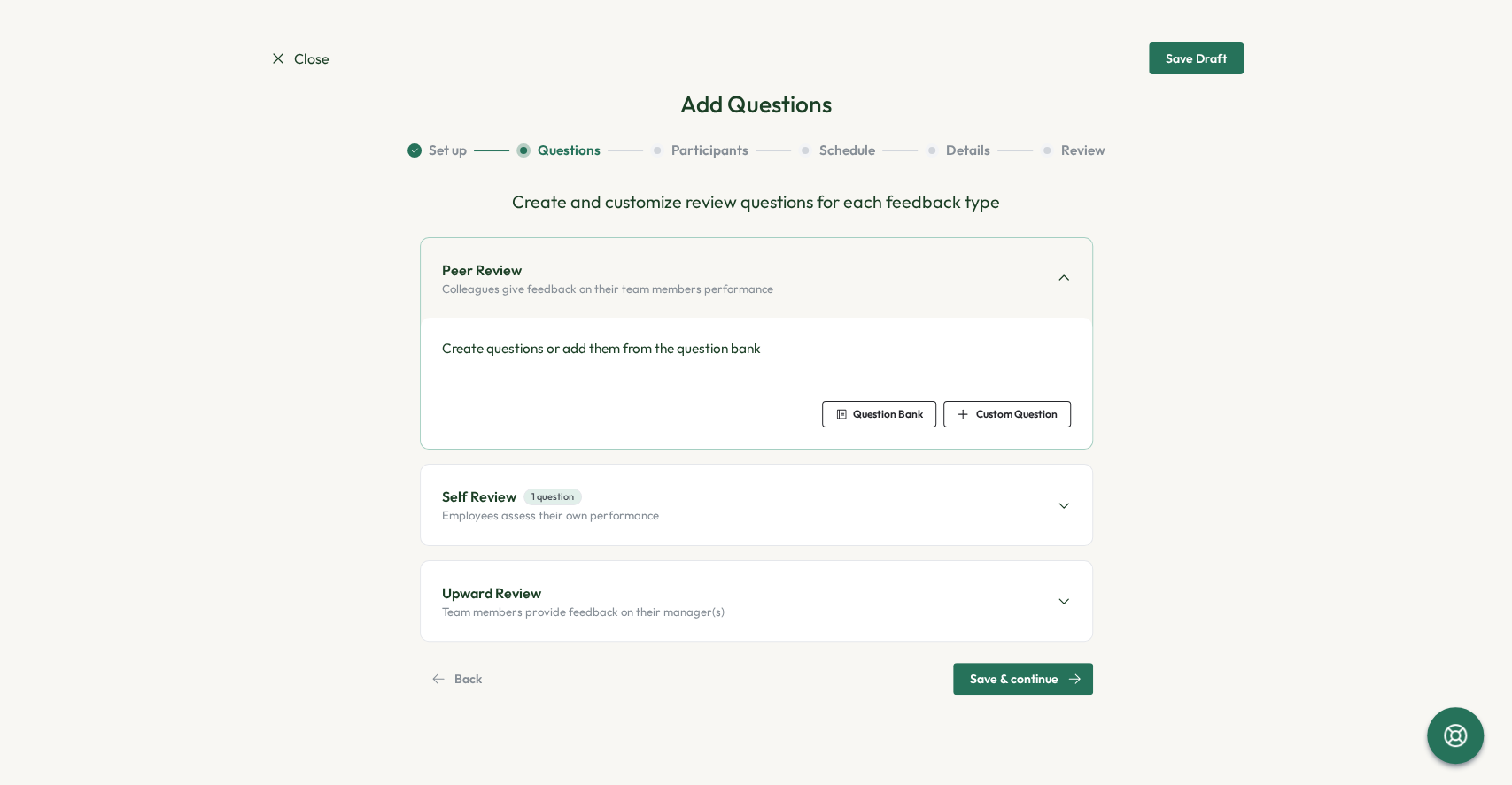
scroll to position [0, 0]
click at [950, 515] on div "Self Review 1 question Employees assess their own performance" at bounding box center [756, 504] width 671 height 80
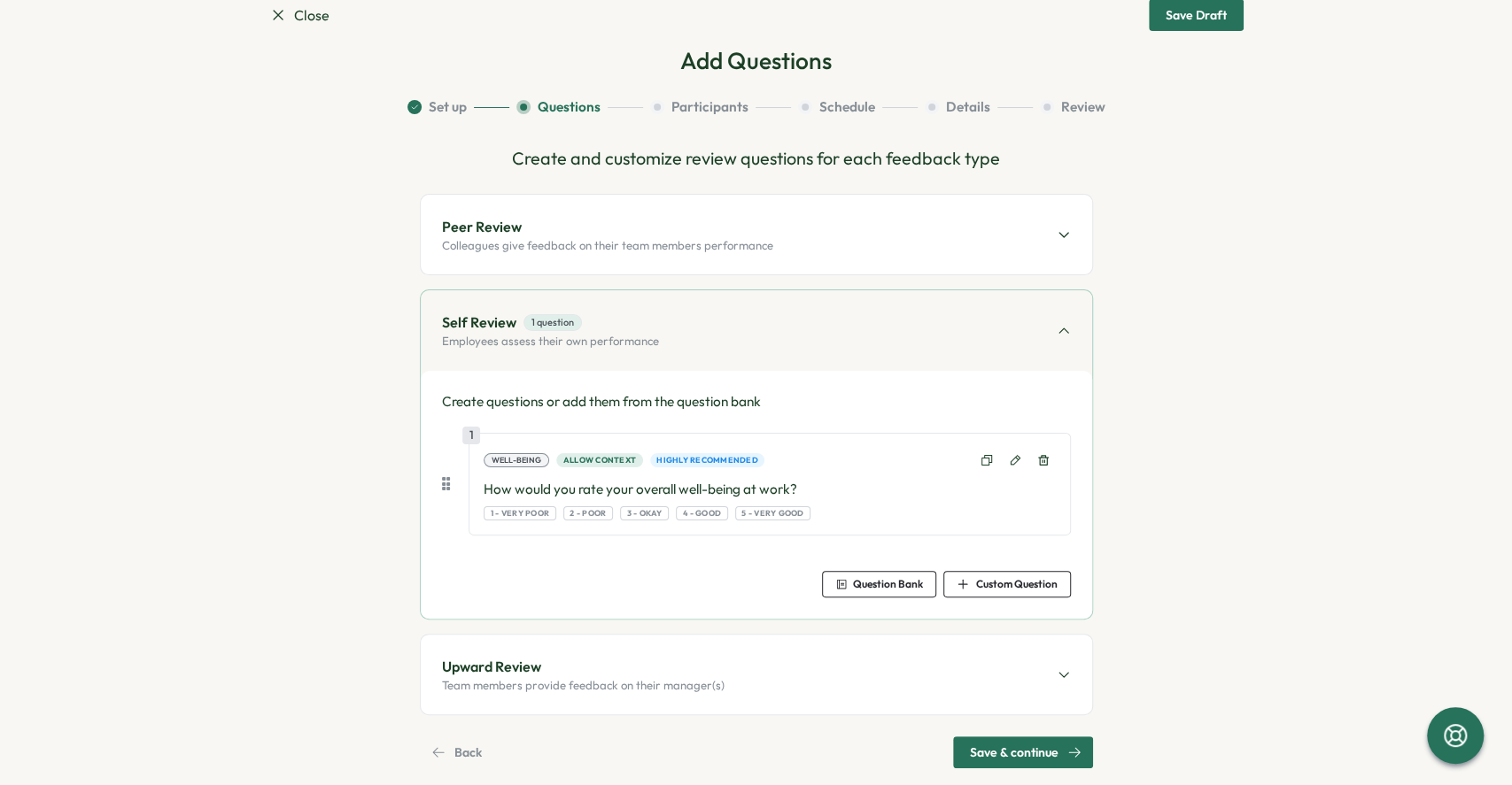
scroll to position [68, 0]
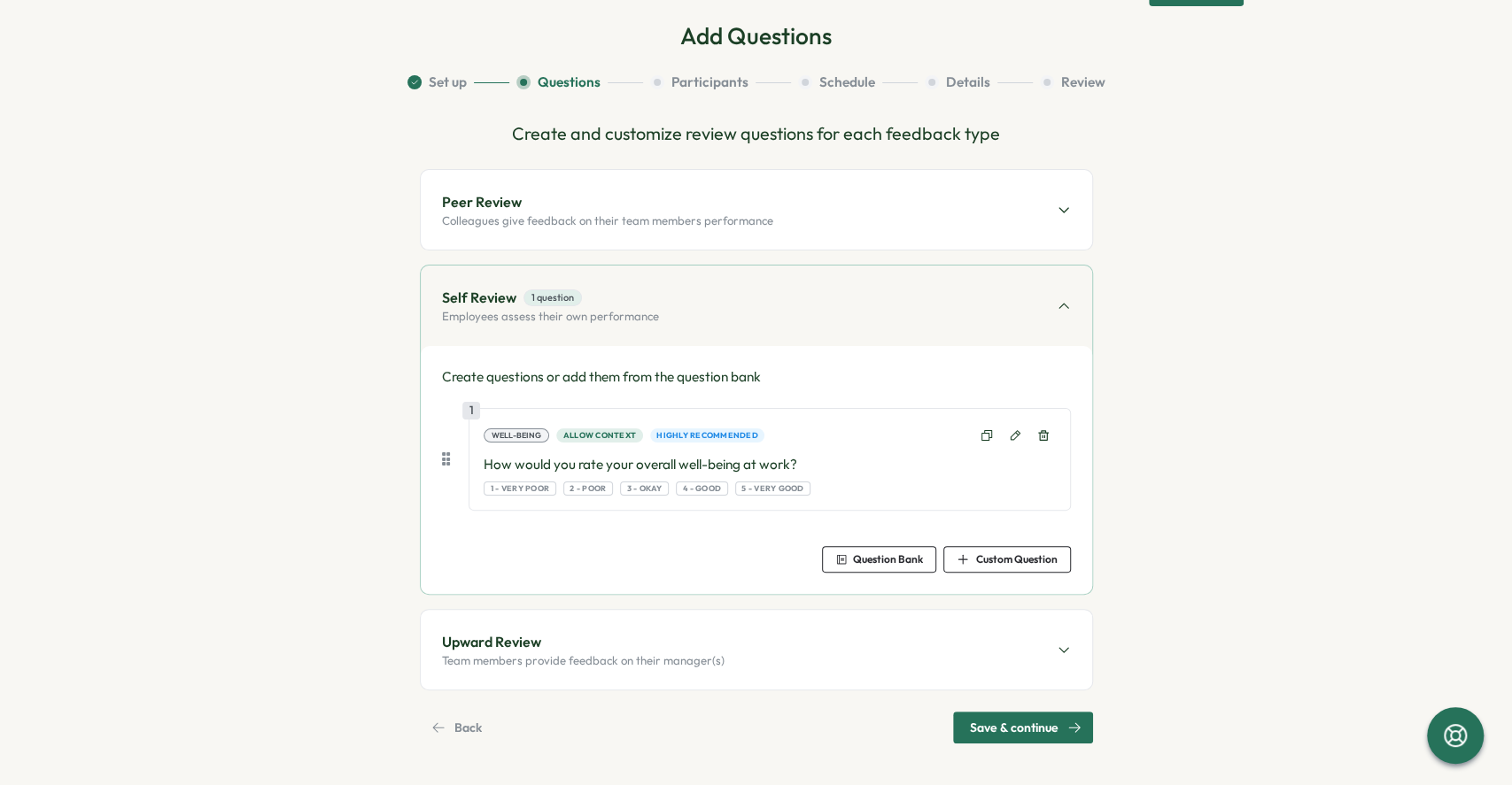
click at [806, 655] on div "Upward Review Team members provide feedback on their manager(s)" at bounding box center [756, 650] width 671 height 80
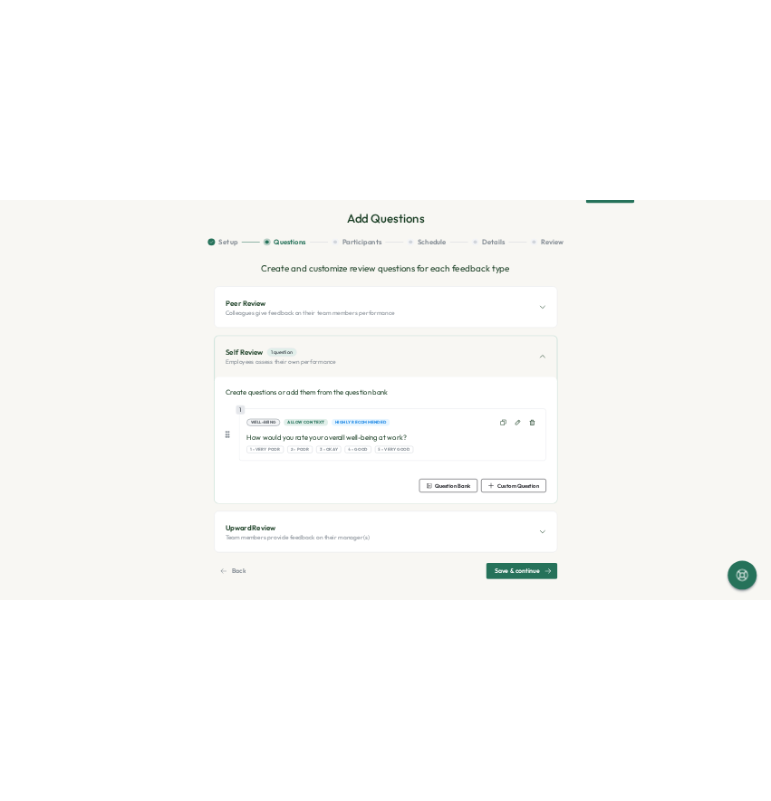
scroll to position [0, 0]
